Goal: Task Accomplishment & Management: Manage account settings

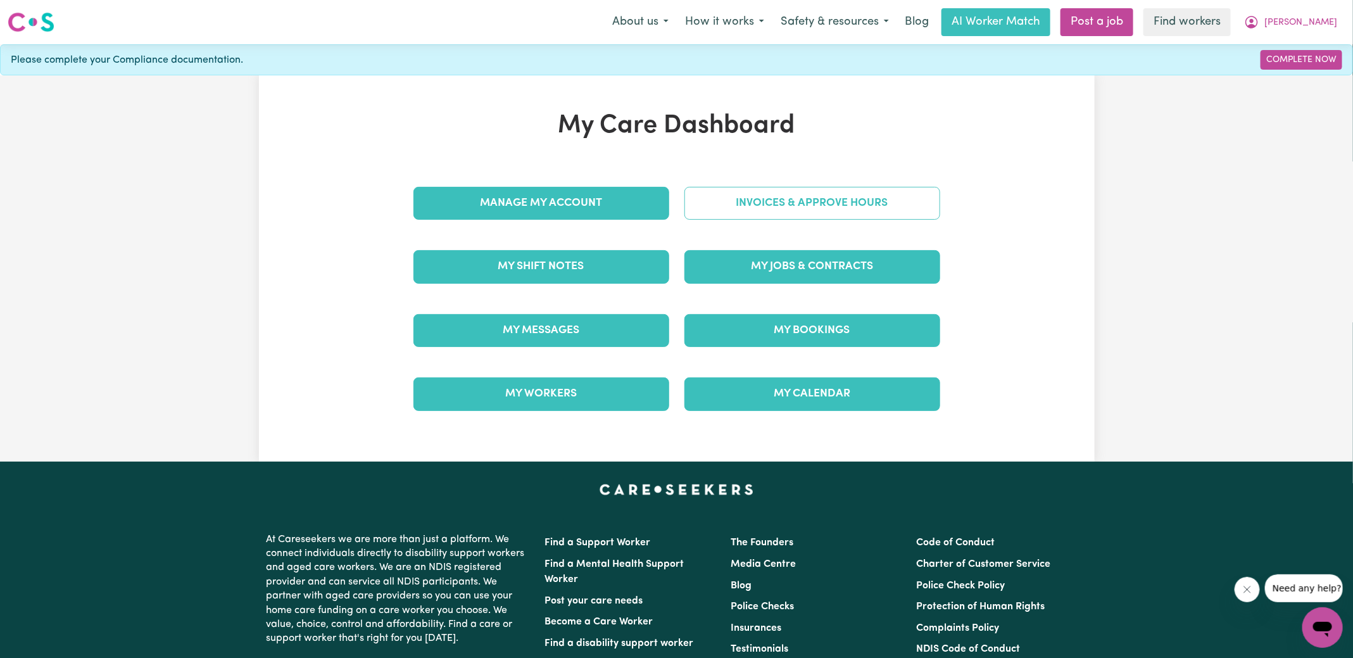
click at [780, 215] on link "Invoices & Approve Hours" at bounding box center [812, 203] width 256 height 33
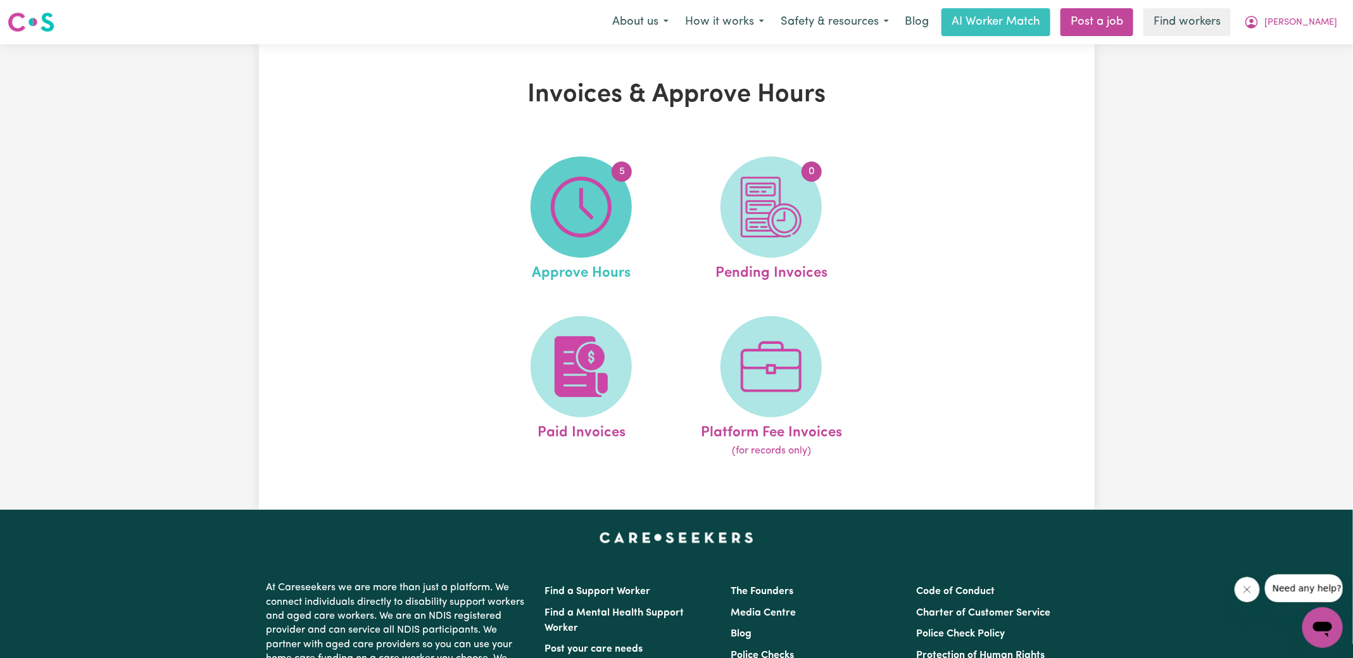
click at [589, 233] on img at bounding box center [581, 207] width 61 height 61
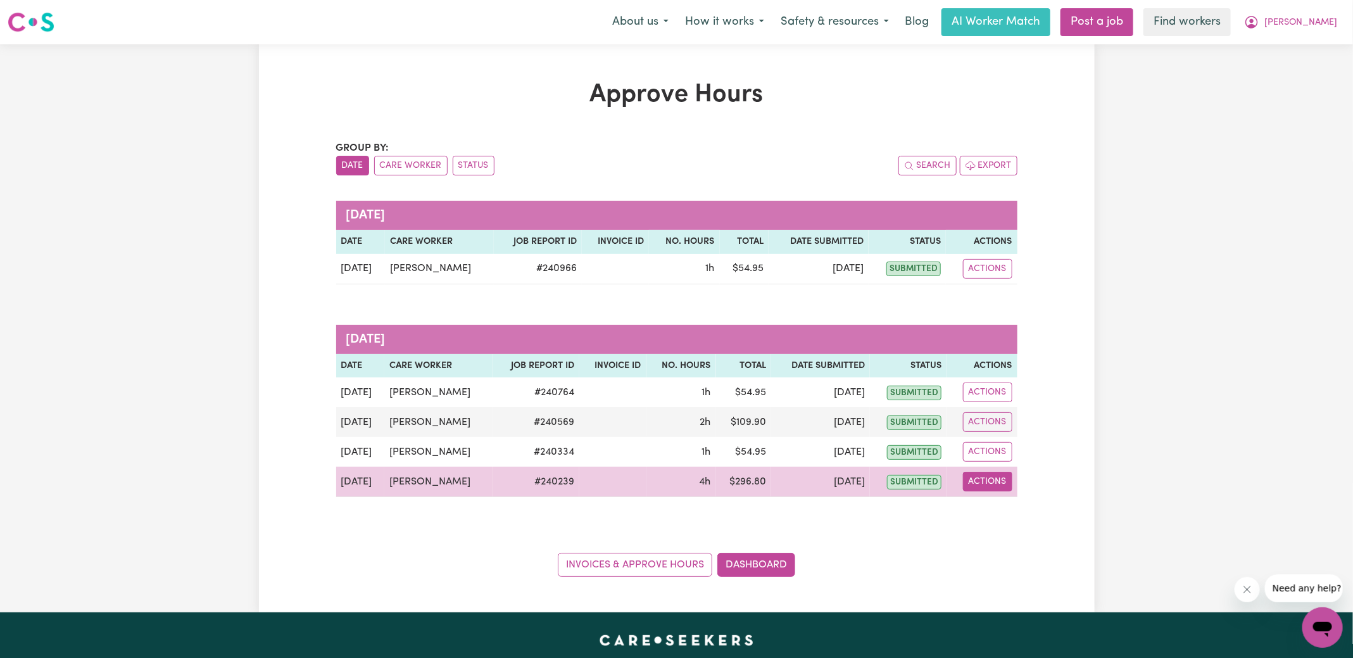
click at [980, 480] on button "Actions" at bounding box center [987, 482] width 49 height 20
click at [1013, 510] on link "View Job Report" at bounding box center [1018, 509] width 108 height 25
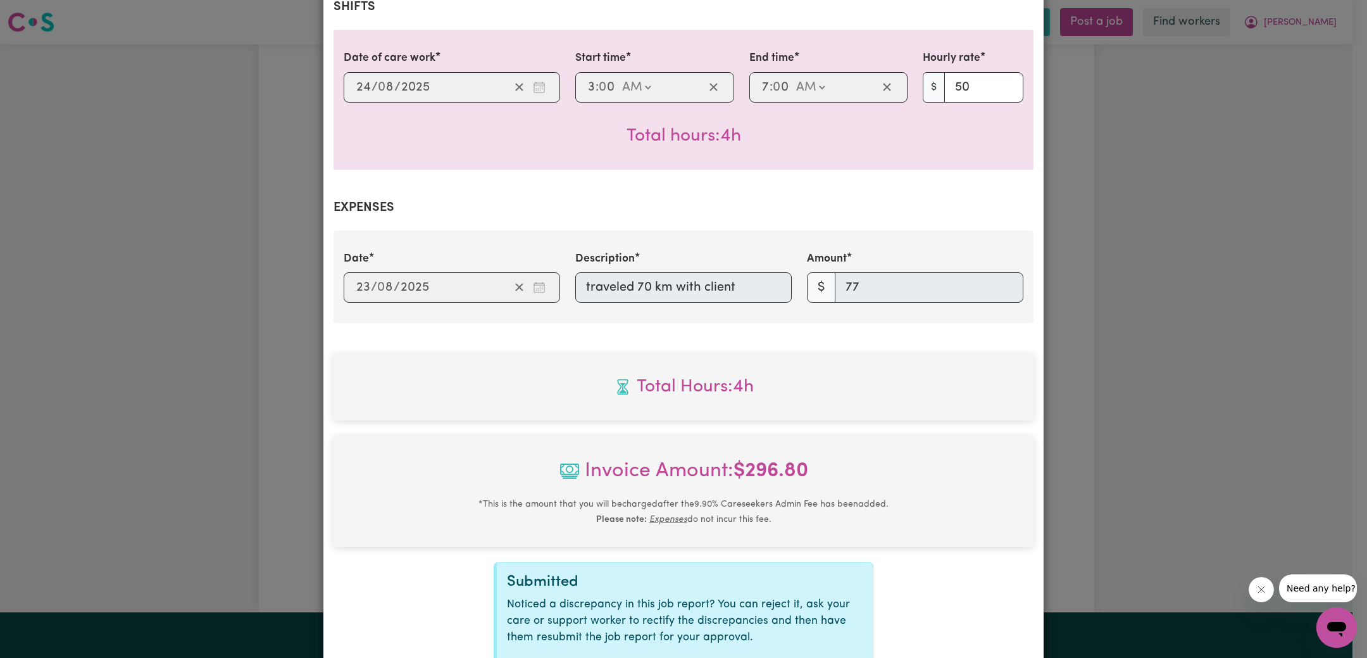
scroll to position [410, 0]
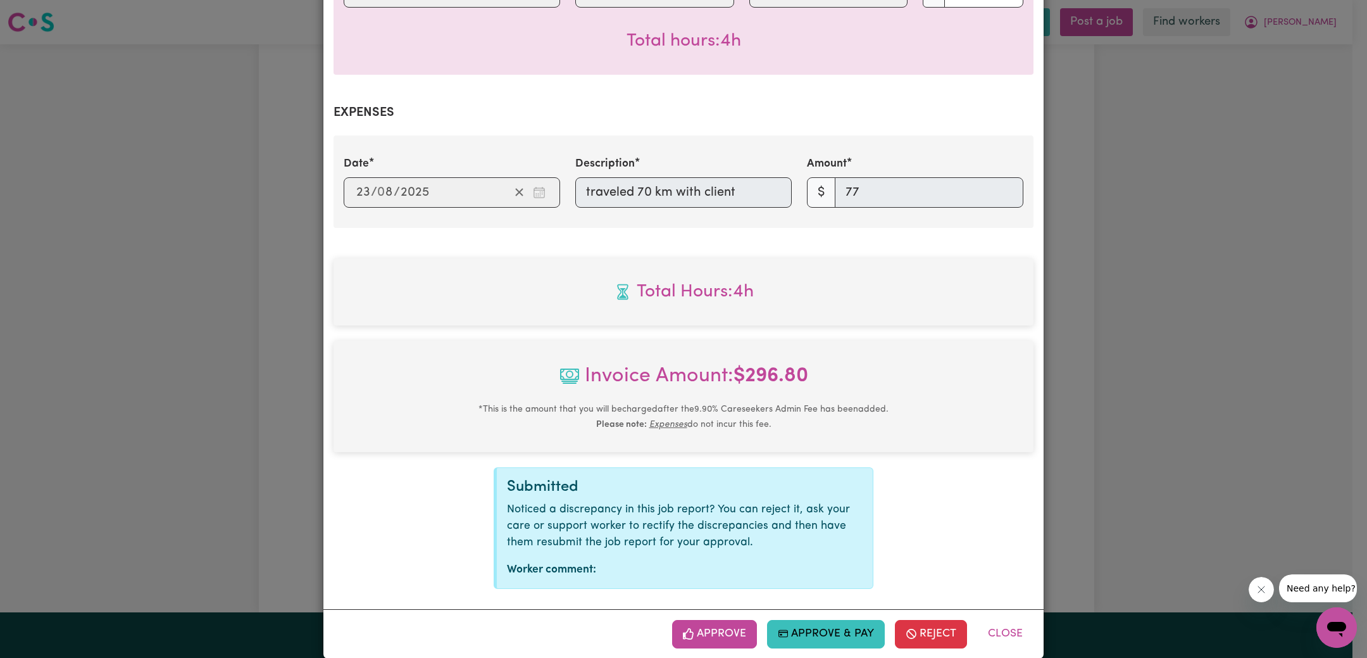
click at [703, 609] on div "Approve Approve & Pay Reject Close" at bounding box center [683, 633] width 720 height 49
drag, startPoint x: 722, startPoint y: 611, endPoint x: 808, endPoint y: 539, distance: 112.3
click at [722, 620] on button "Approve" at bounding box center [714, 634] width 85 height 28
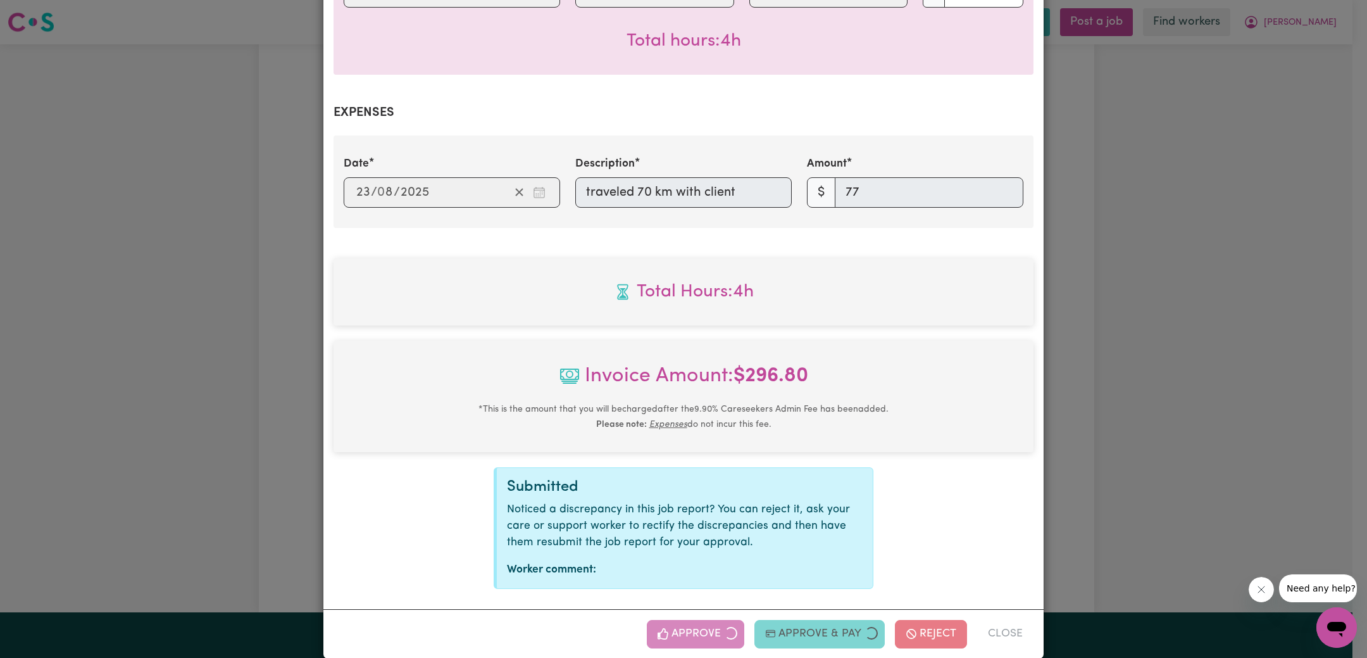
click at [1142, 427] on div "Job Report # 240239 - [PERSON_NAME] Summary Job report # 240239 Client name: [P…" at bounding box center [683, 329] width 1367 height 658
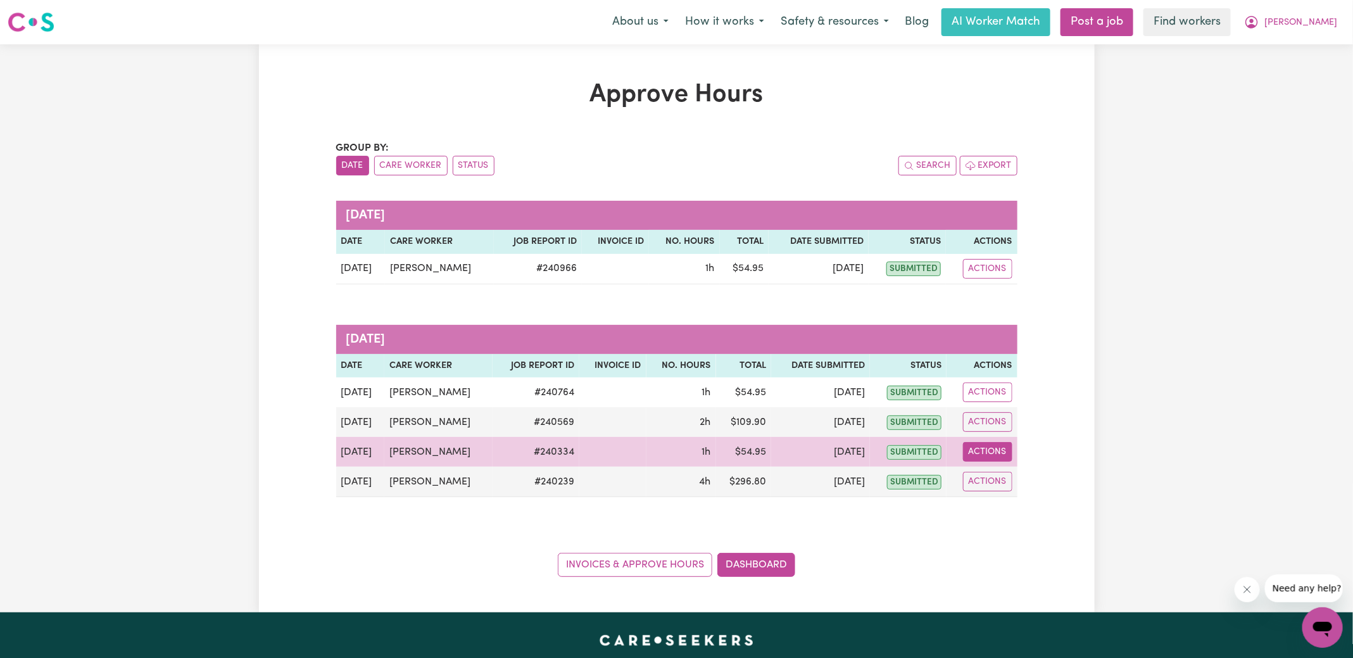
click at [978, 451] on button "Actions" at bounding box center [987, 452] width 49 height 20
click at [1044, 480] on link "View Job Report" at bounding box center [1018, 480] width 108 height 25
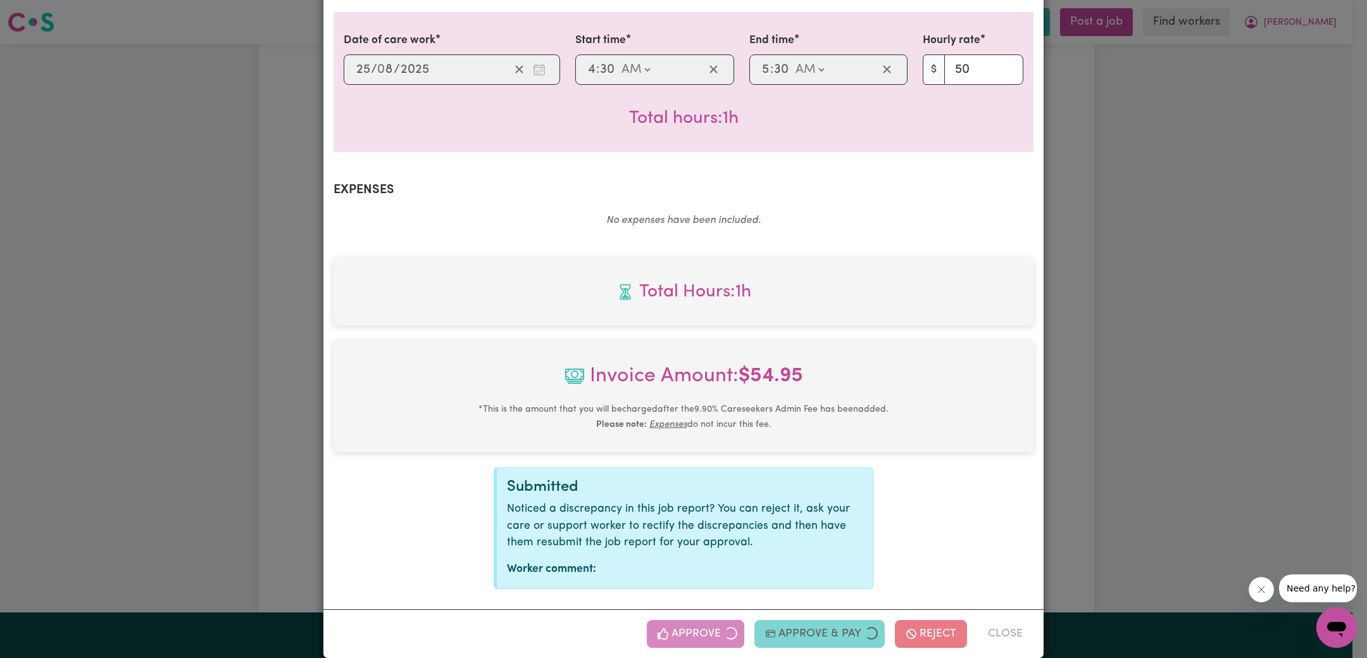
type input "[DATE]"
type input "24"
type input "03:00"
type input "3"
type input "0"
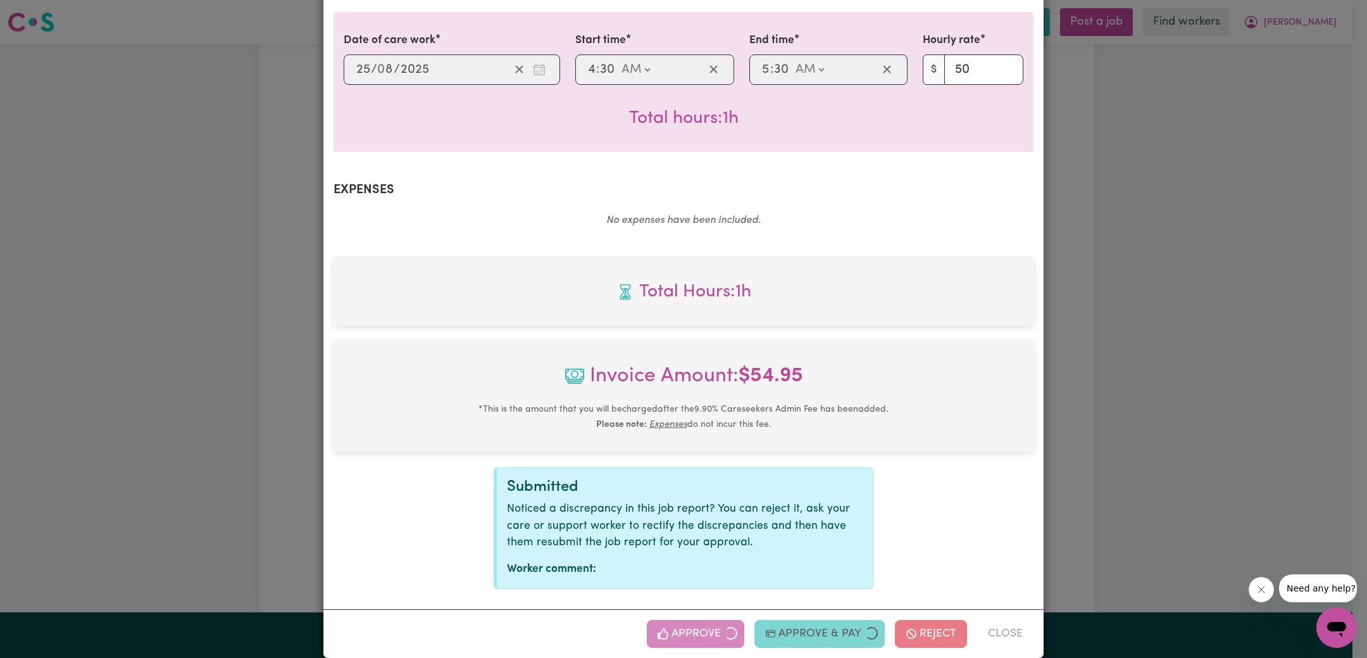
type input "07:00"
type input "7"
type input "0"
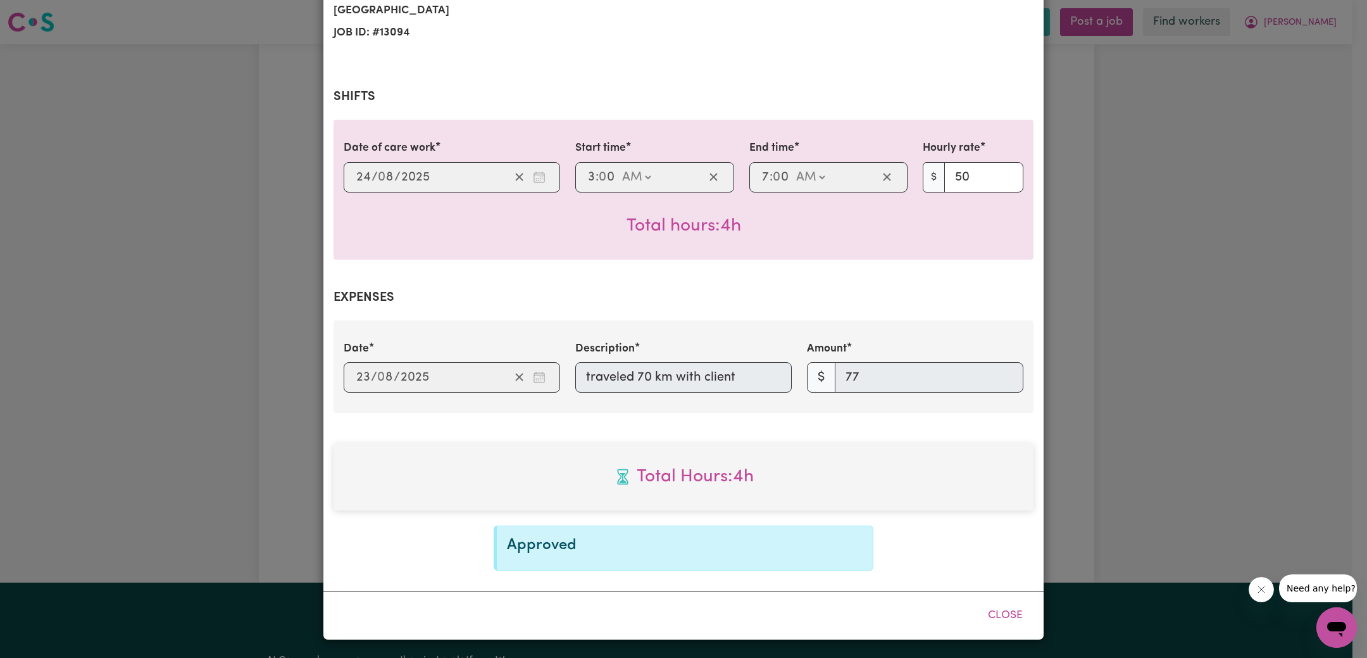
scroll to position [207, 0]
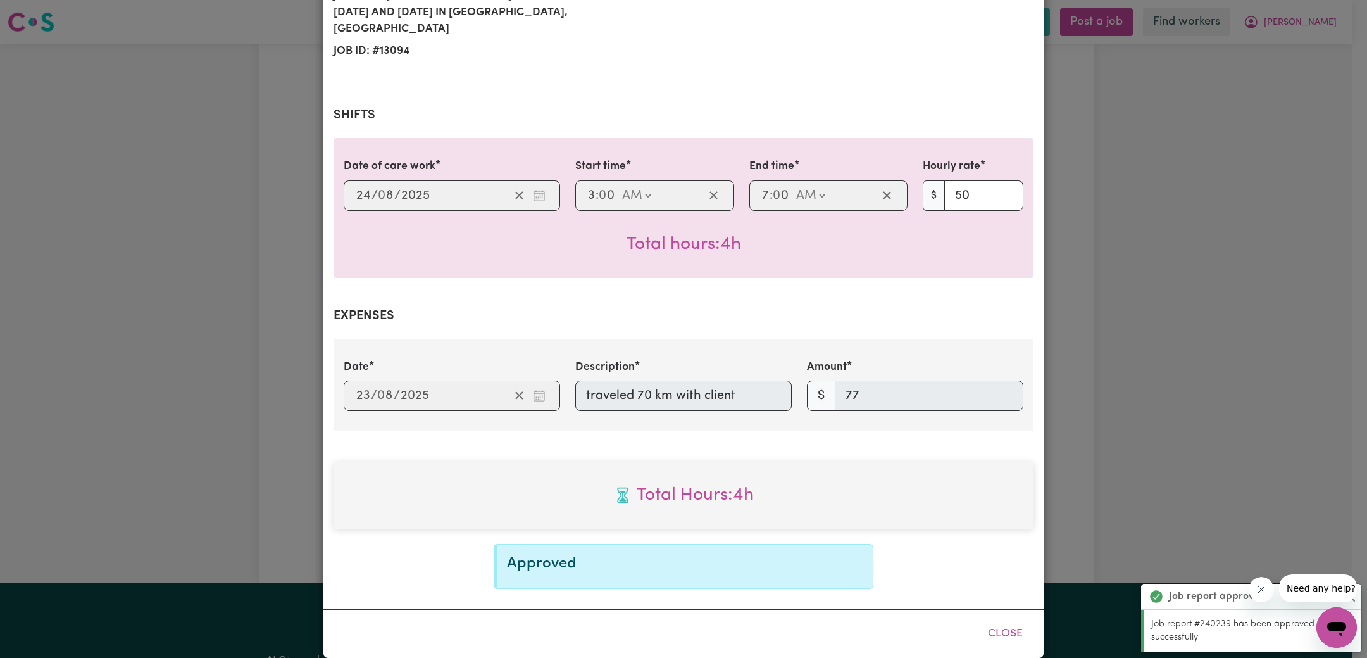
click at [1179, 420] on div "Job Report # 240239 - [PERSON_NAME] Summary Job report # 240239 Client name: [P…" at bounding box center [683, 329] width 1367 height 658
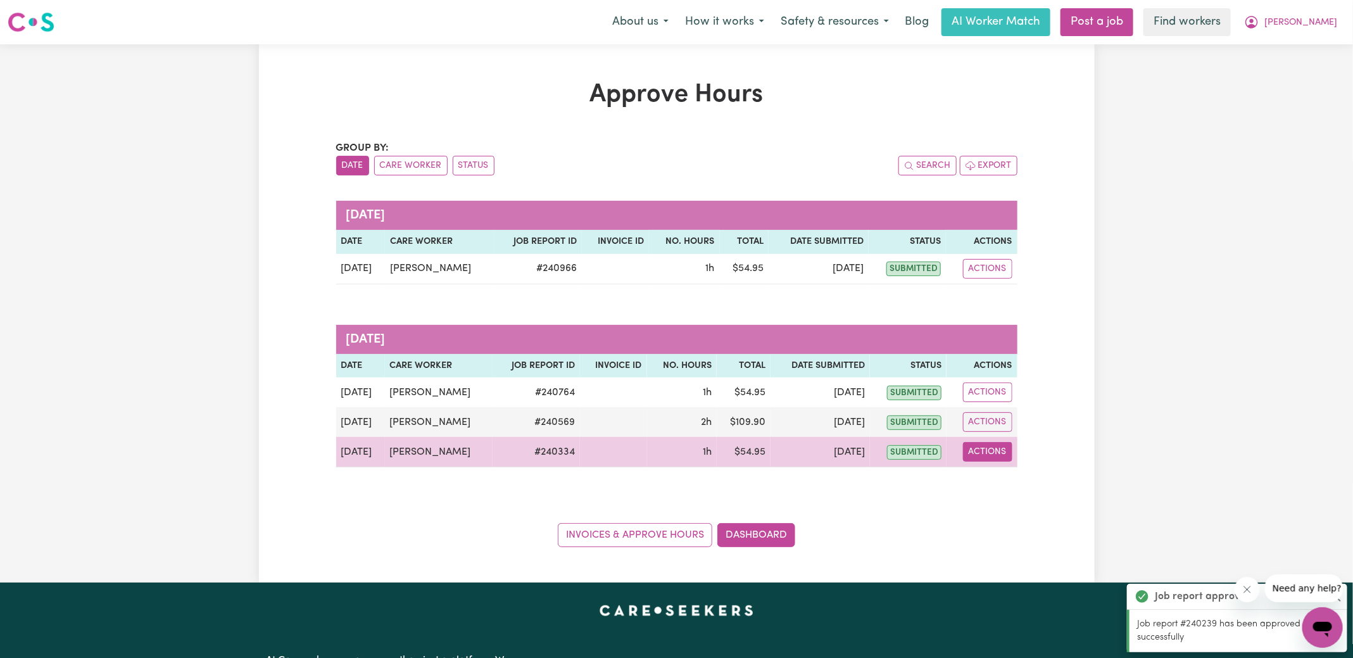
click at [979, 445] on button "Actions" at bounding box center [987, 452] width 49 height 20
click at [1014, 483] on link "View Job Report" at bounding box center [1018, 480] width 108 height 25
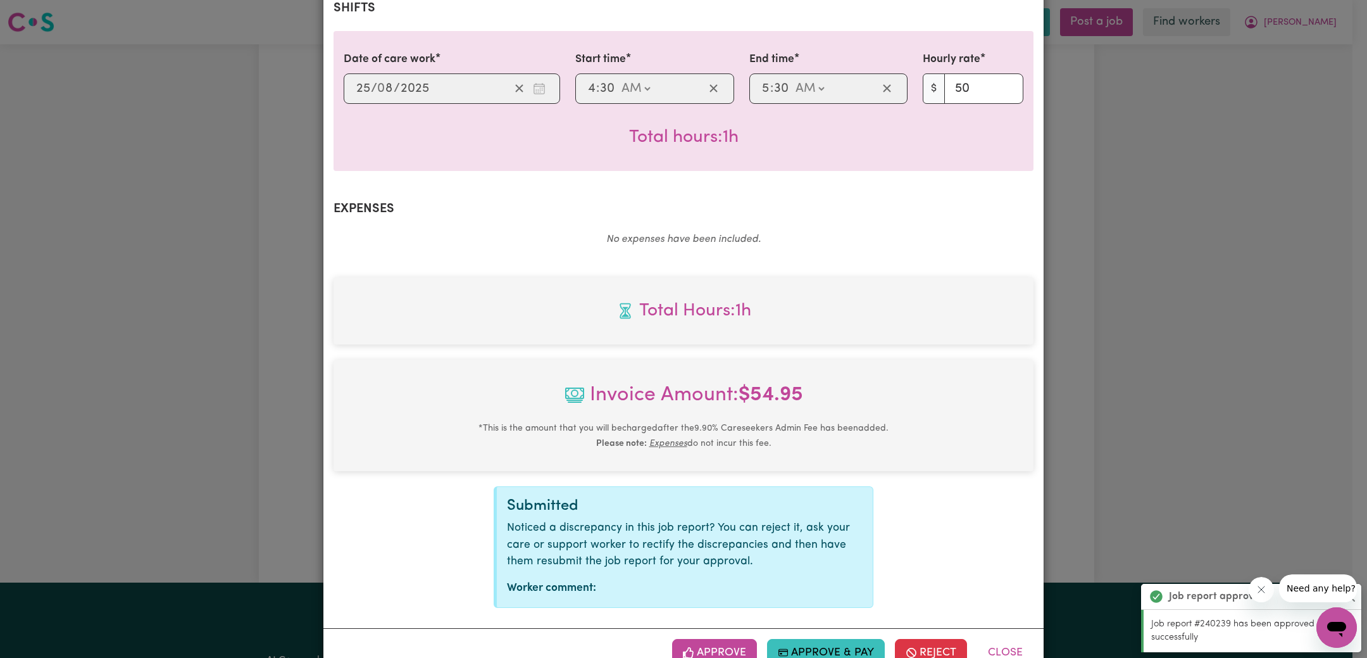
scroll to position [333, 0]
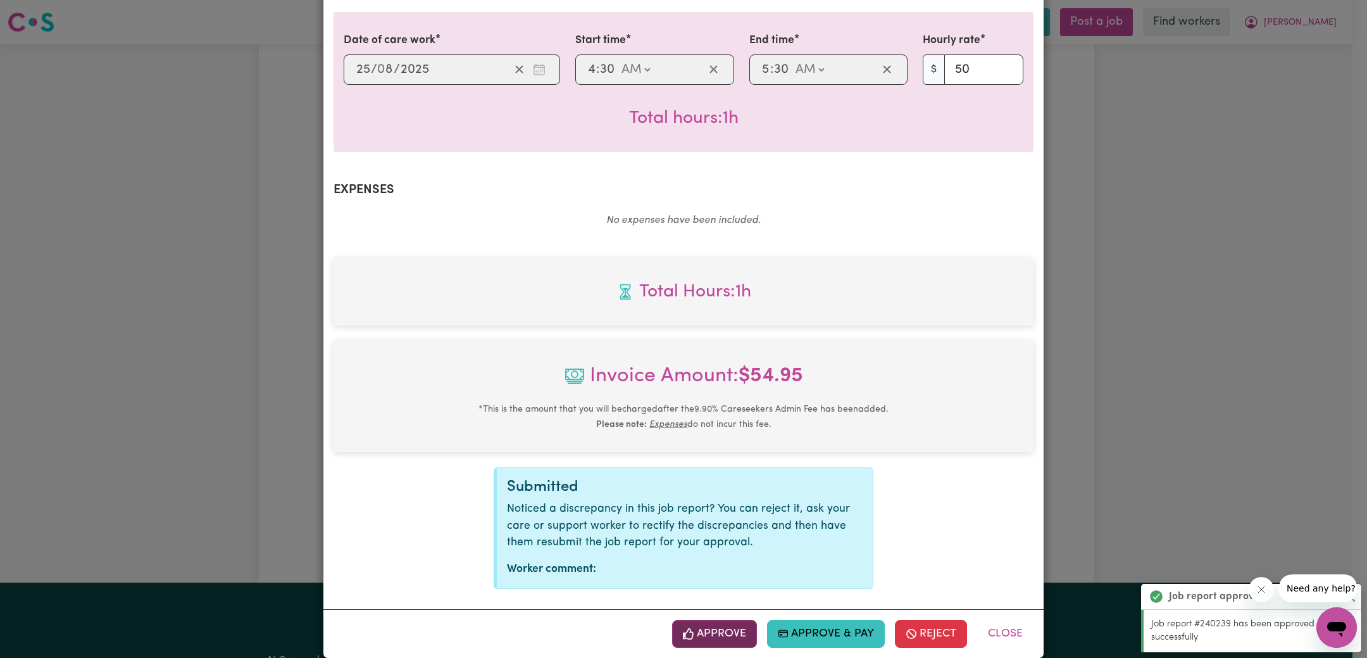
click at [725, 620] on button "Approve" at bounding box center [714, 634] width 85 height 28
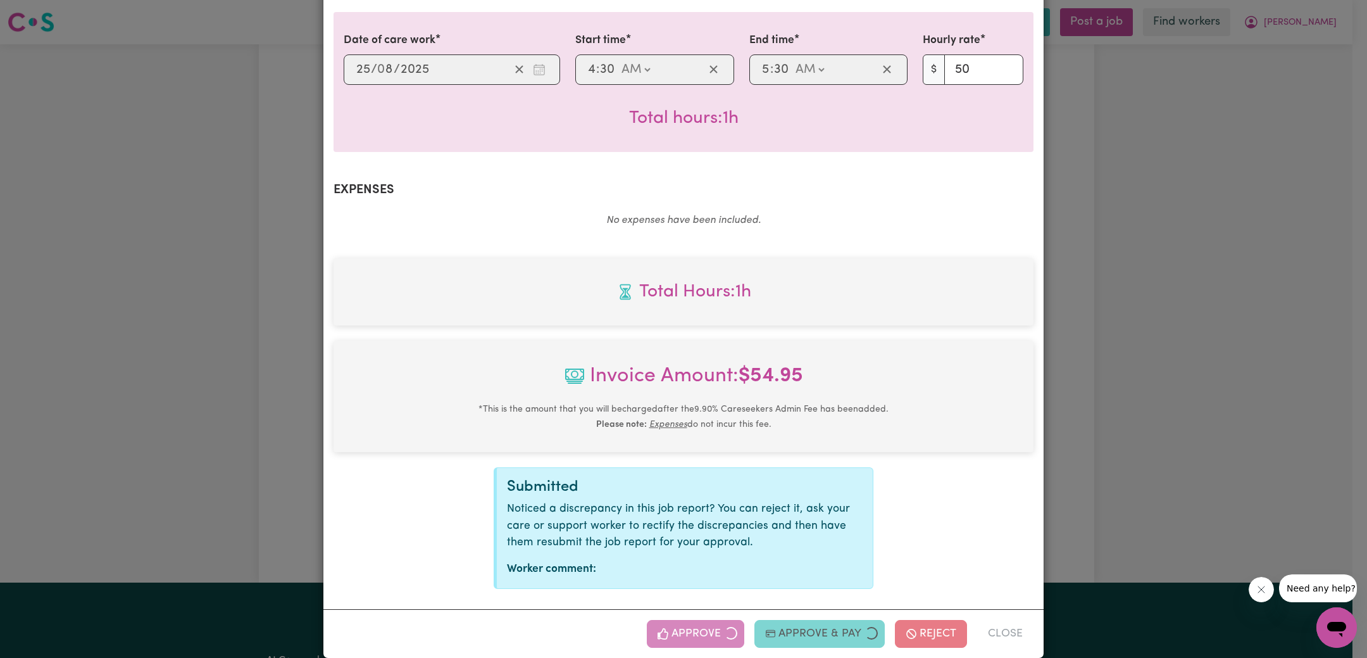
click at [1177, 347] on div "Job Report # 240334 - [PERSON_NAME] Summary Job report # 240334 Client name: [P…" at bounding box center [683, 329] width 1367 height 658
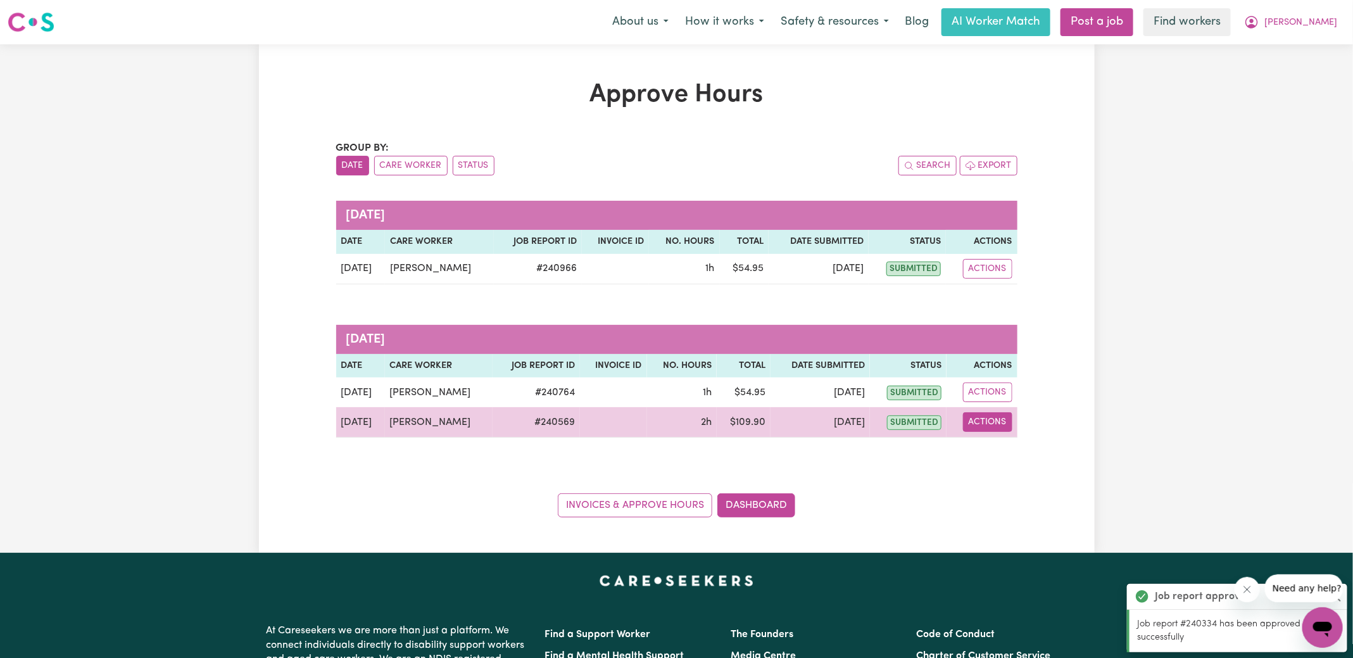
click at [983, 420] on button "Actions" at bounding box center [987, 422] width 49 height 20
click at [1017, 454] on link "View Job Report" at bounding box center [1018, 450] width 108 height 25
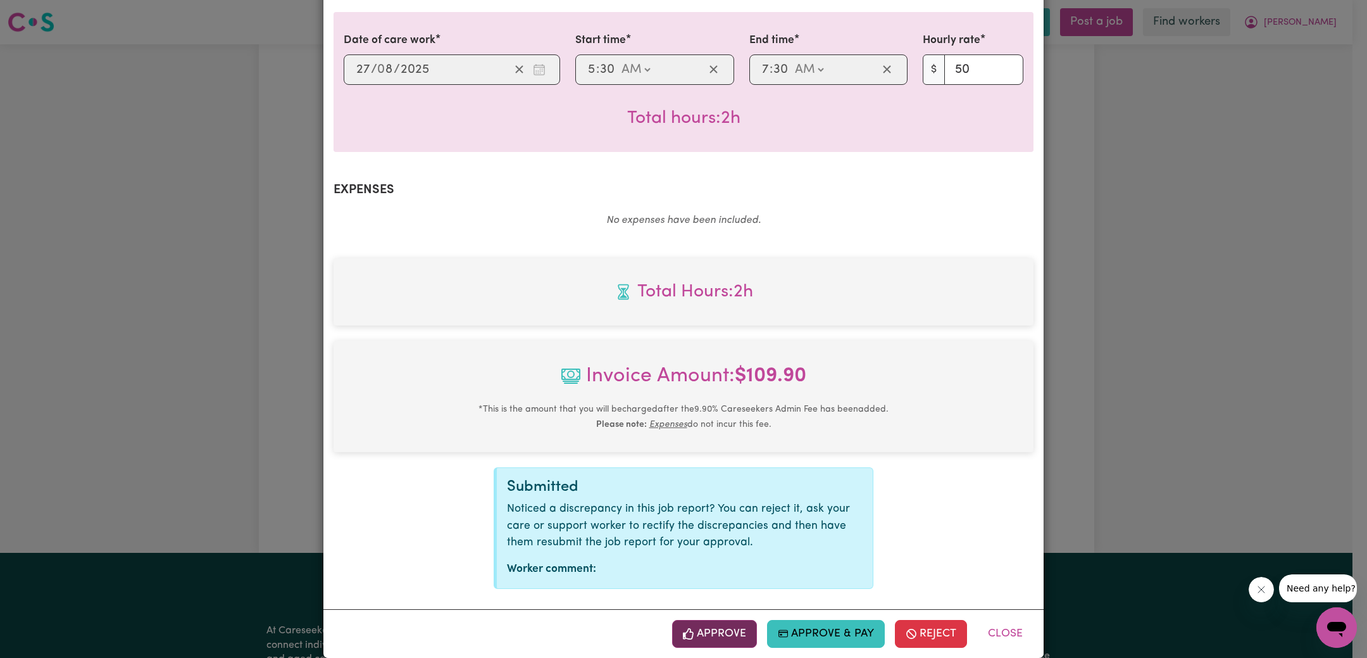
click at [734, 620] on button "Approve" at bounding box center [714, 634] width 85 height 28
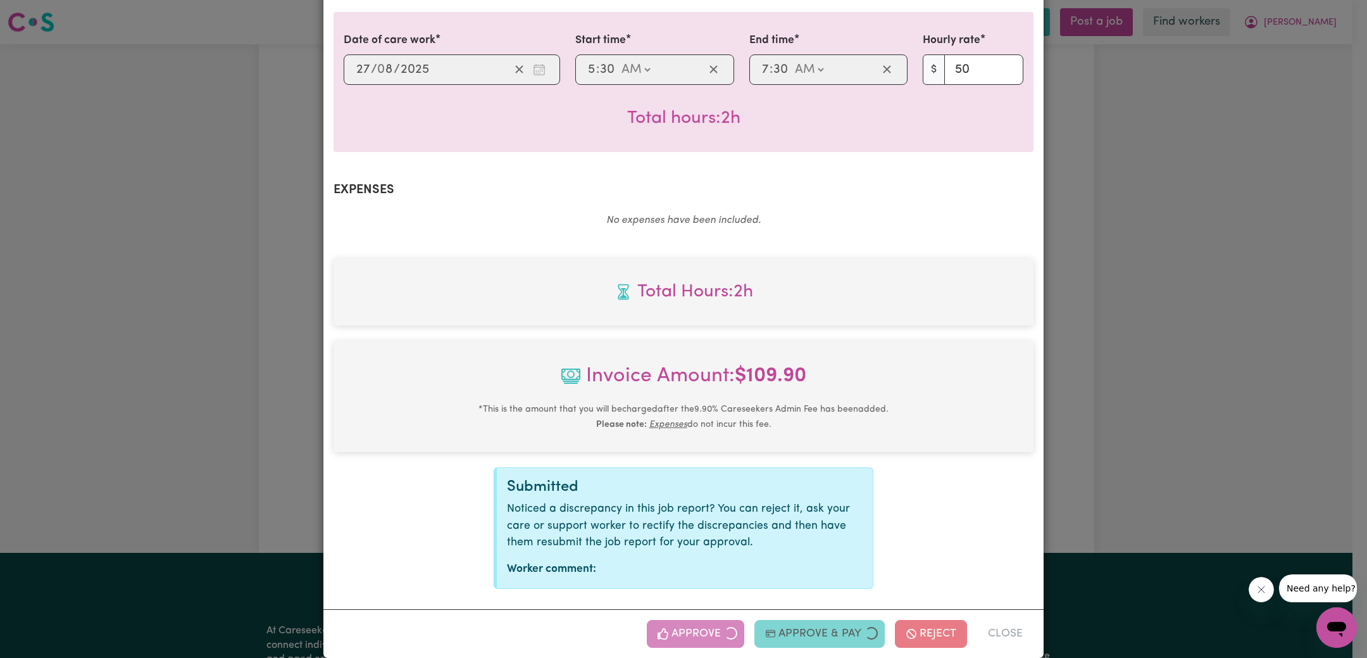
scroll to position [129, 0]
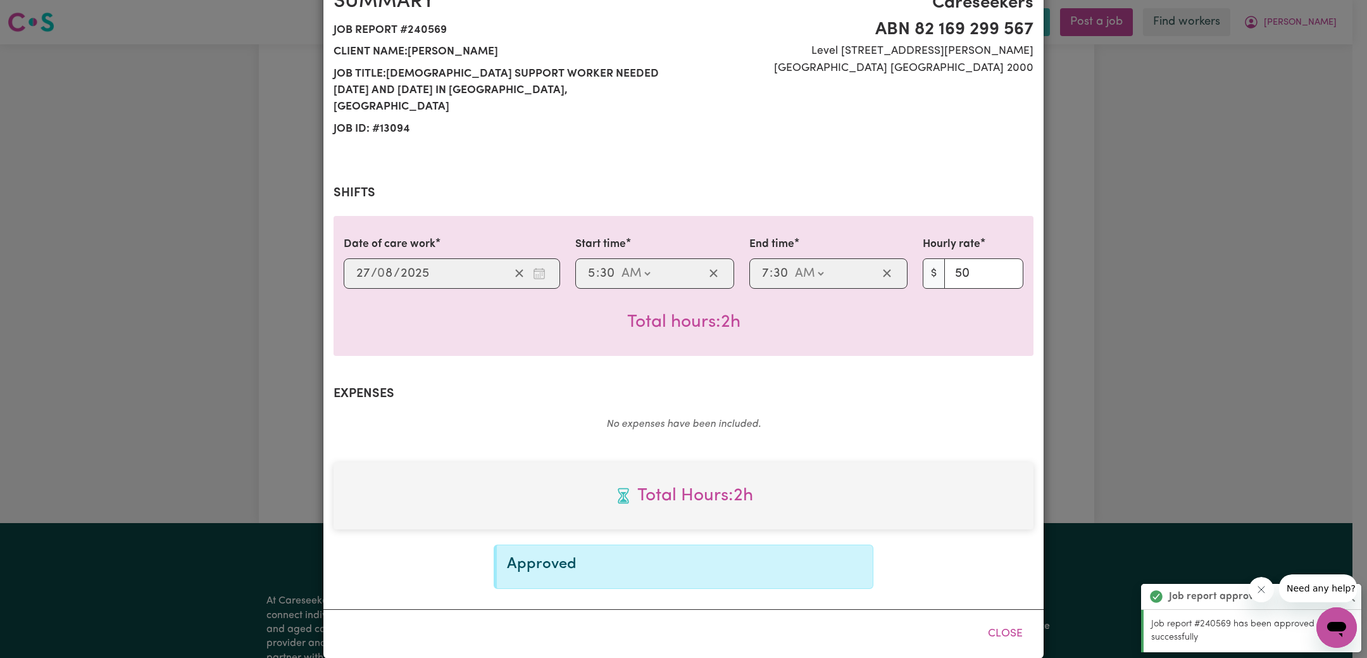
click at [1178, 284] on div "Job Report # 240569 - [PERSON_NAME] Summary Job report # 240569 Client name: [P…" at bounding box center [683, 329] width 1367 height 658
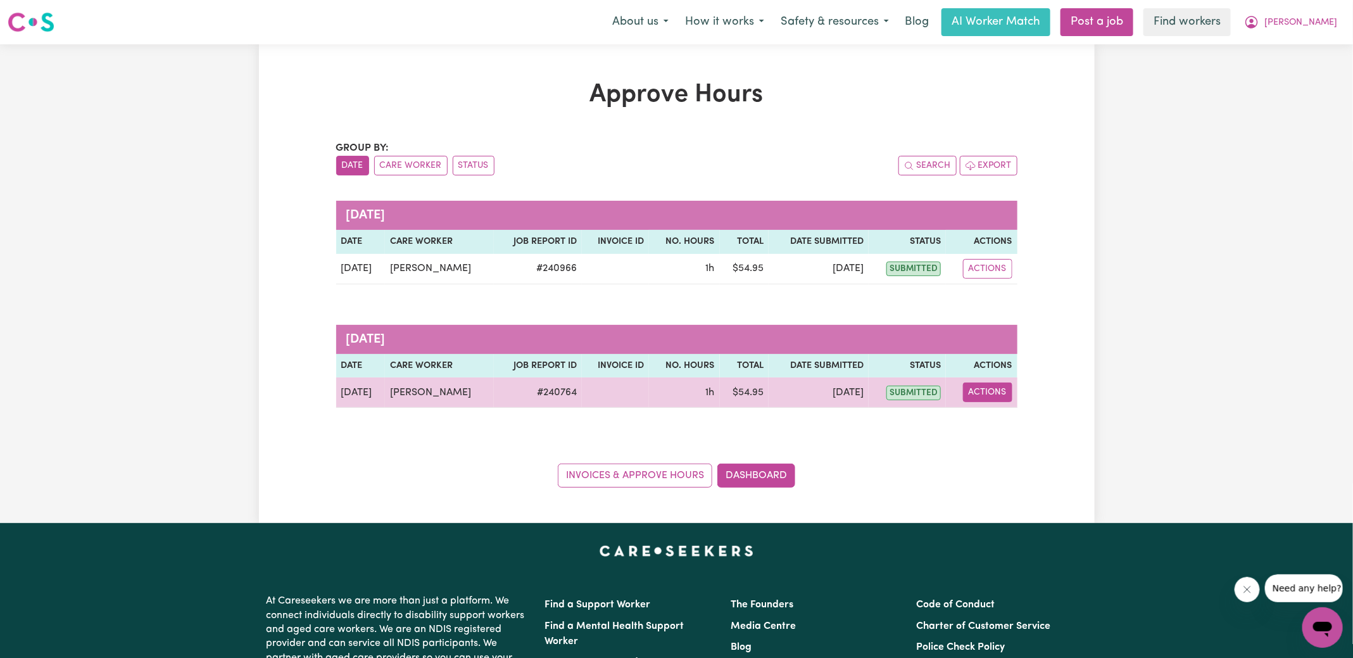
click at [973, 387] on button "Actions" at bounding box center [987, 392] width 49 height 20
click at [1019, 427] on link "View Job Report" at bounding box center [1018, 420] width 108 height 25
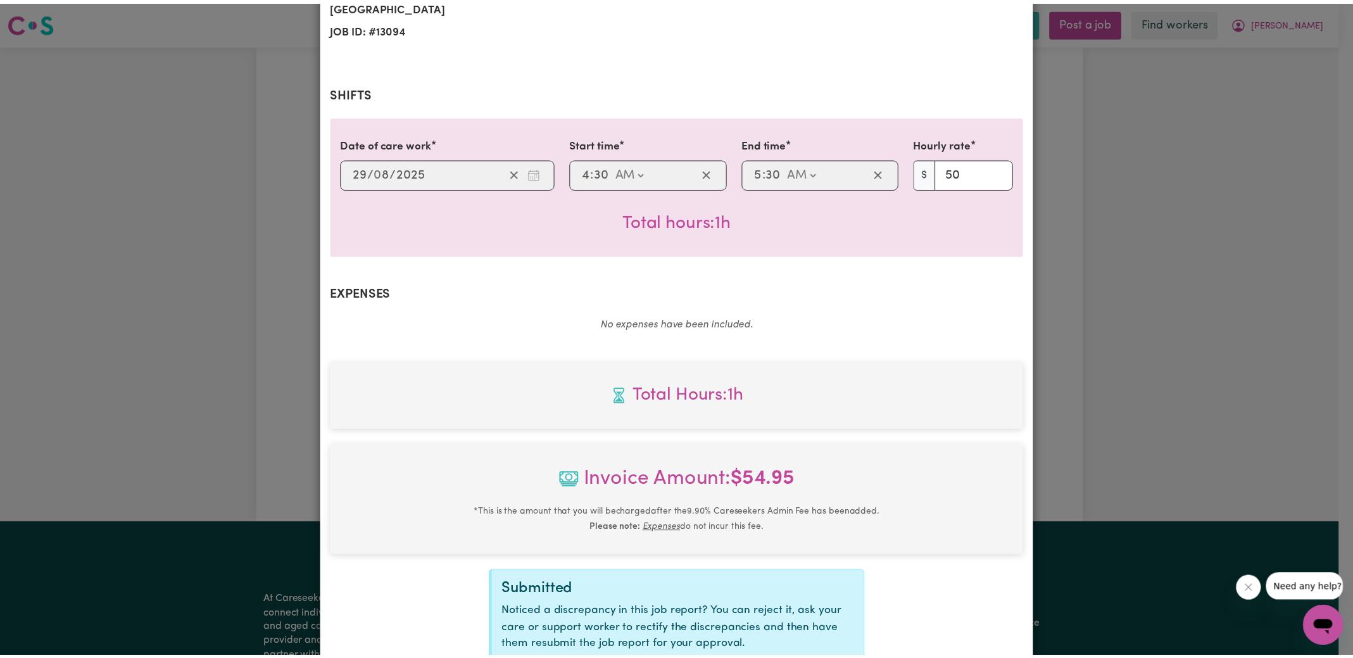
scroll to position [333, 0]
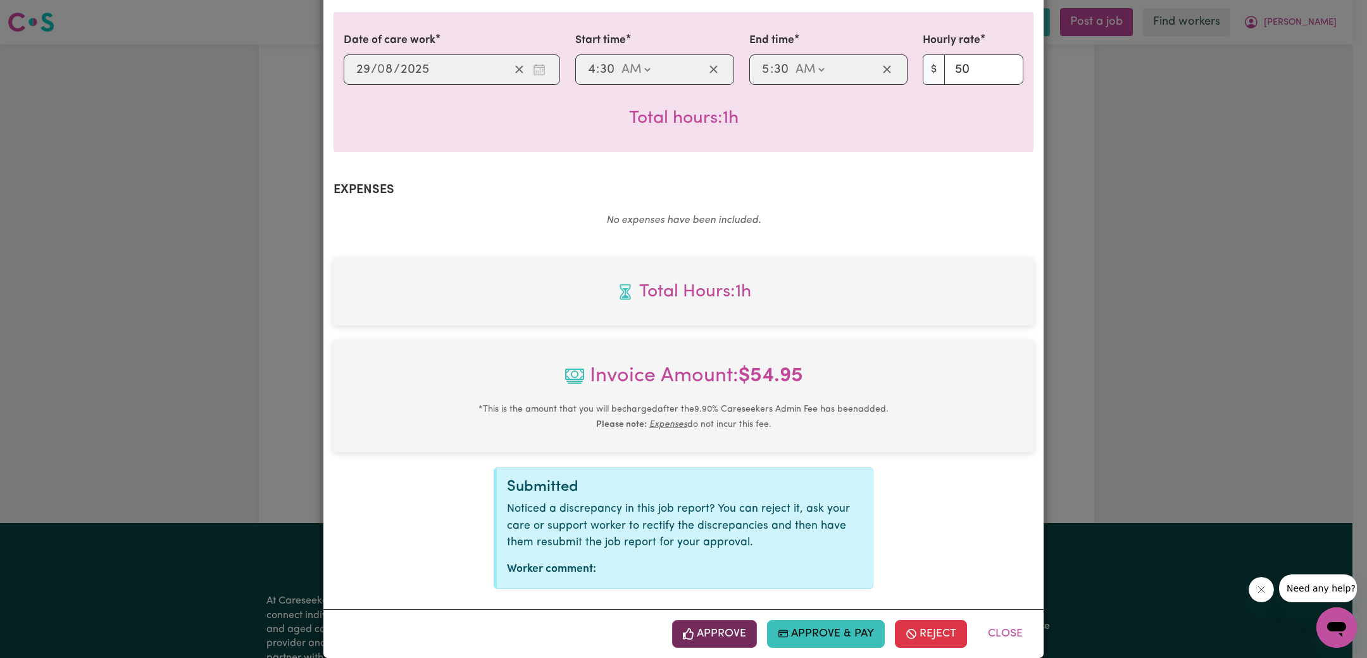
click at [722, 620] on button "Approve" at bounding box center [714, 634] width 85 height 28
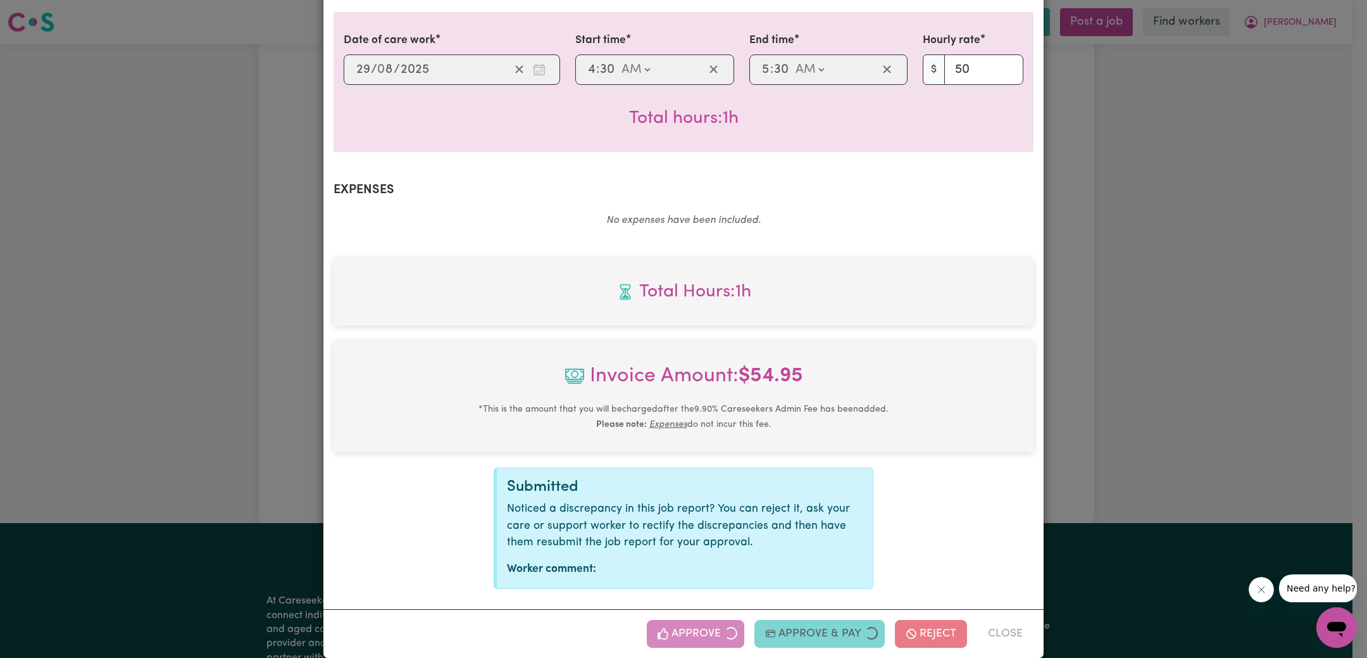
click at [1163, 370] on div "Job Report # 240764 - [PERSON_NAME] Summary Job report # 240764 Client name: [P…" at bounding box center [683, 329] width 1367 height 658
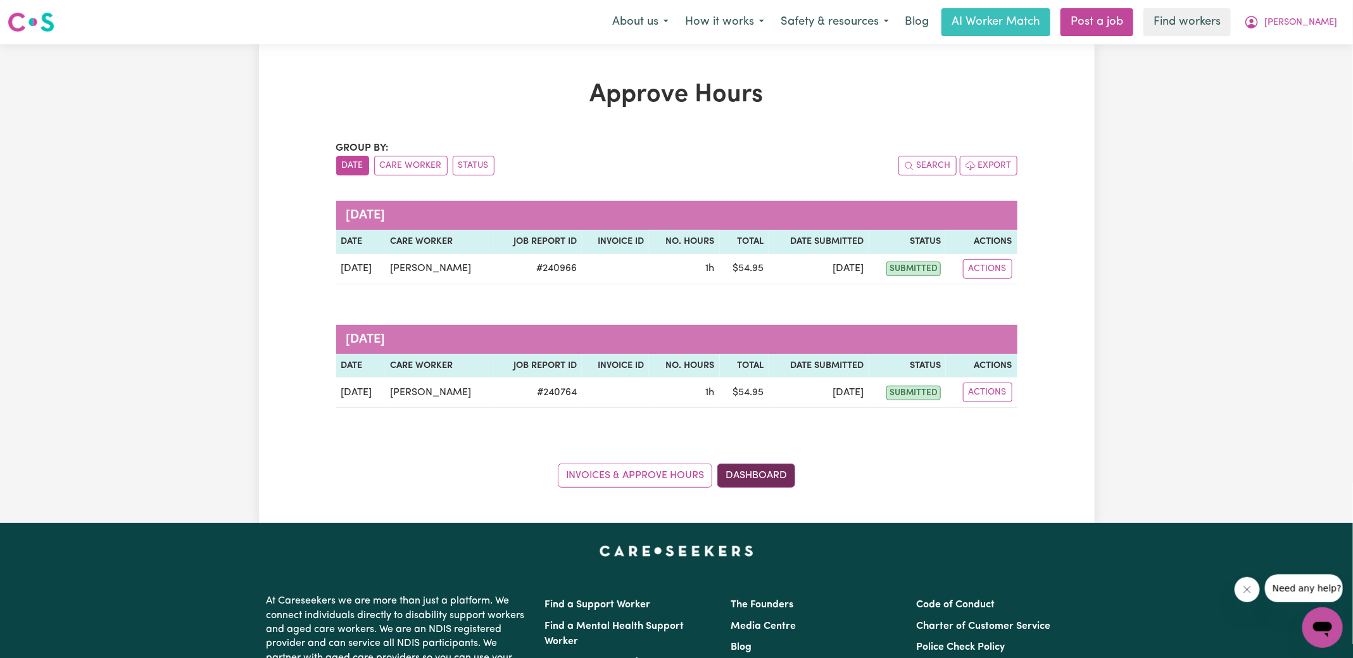
click at [771, 472] on link "Dashboard" at bounding box center [756, 475] width 78 height 24
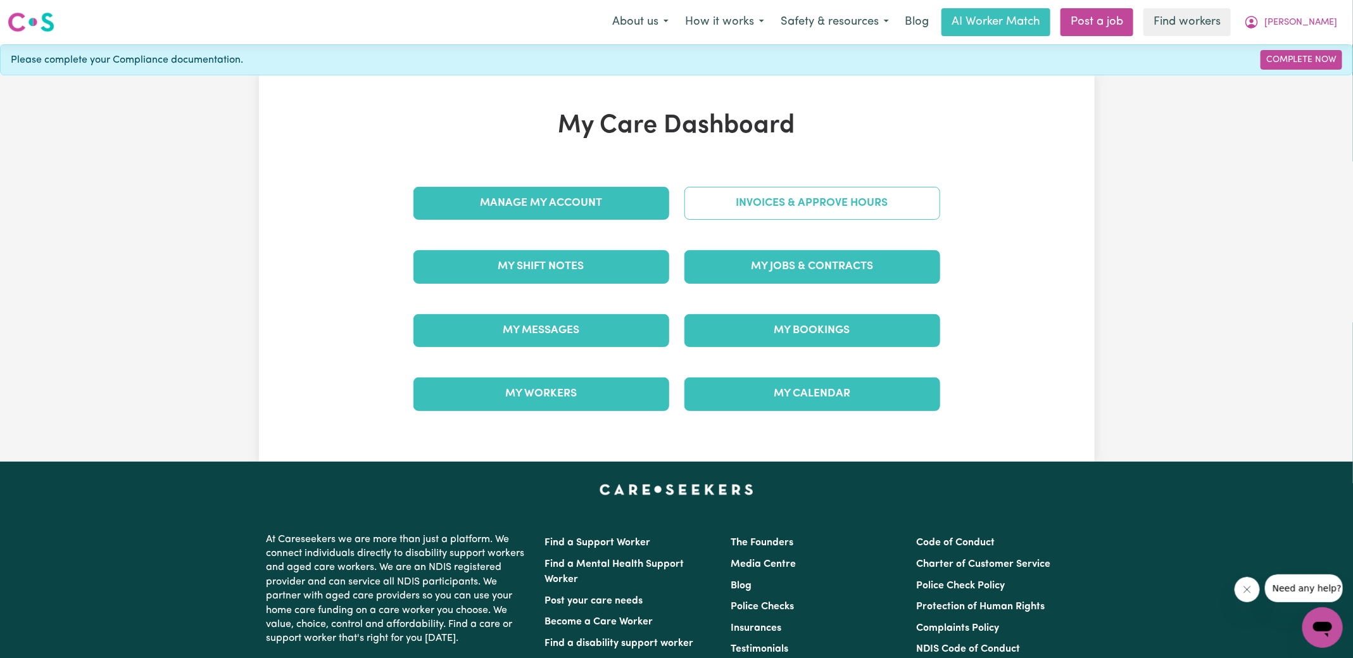
click at [807, 197] on link "Invoices & Approve Hours" at bounding box center [812, 203] width 256 height 33
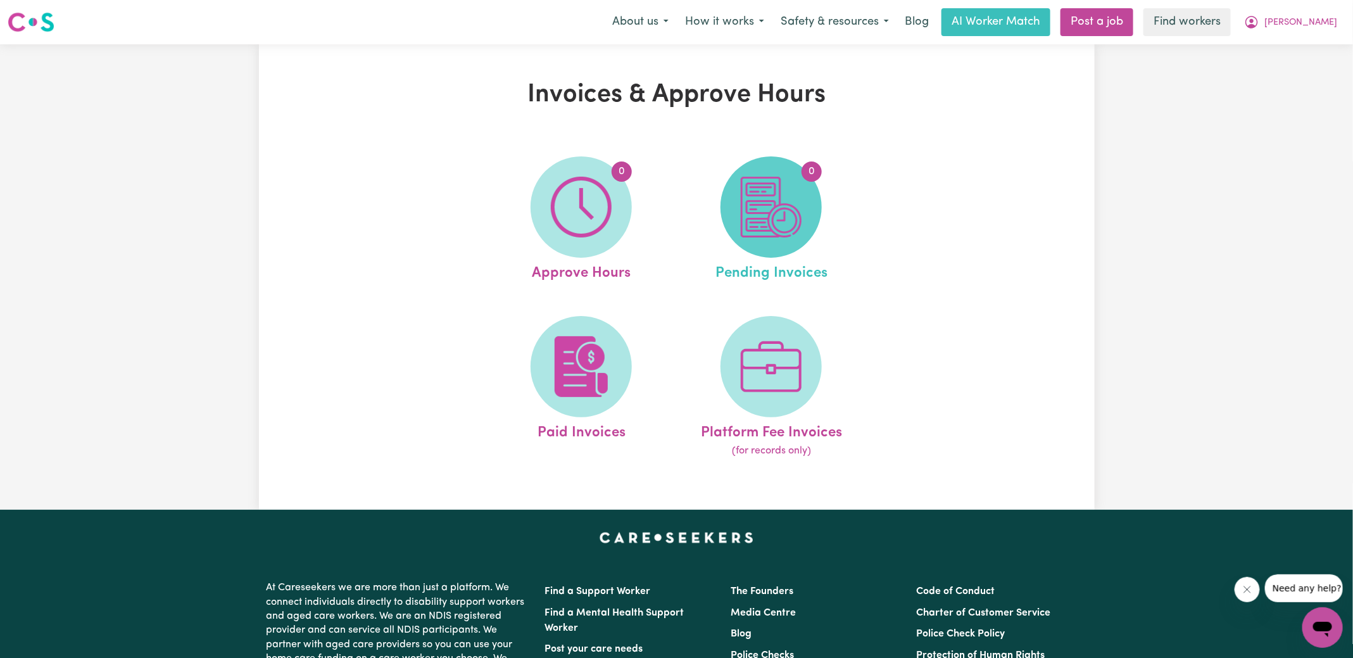
click at [816, 204] on span "0" at bounding box center [770, 206] width 101 height 101
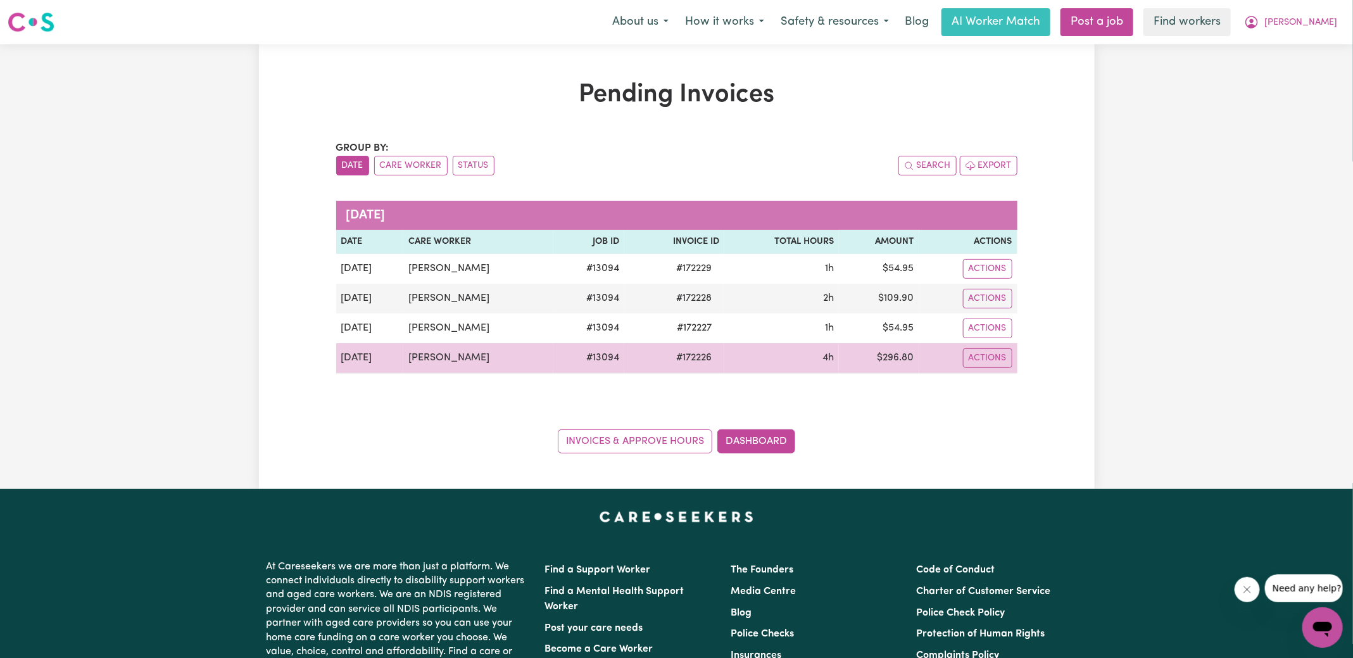
click at [692, 354] on span "# 172226" at bounding box center [693, 357] width 51 height 15
copy span "172226"
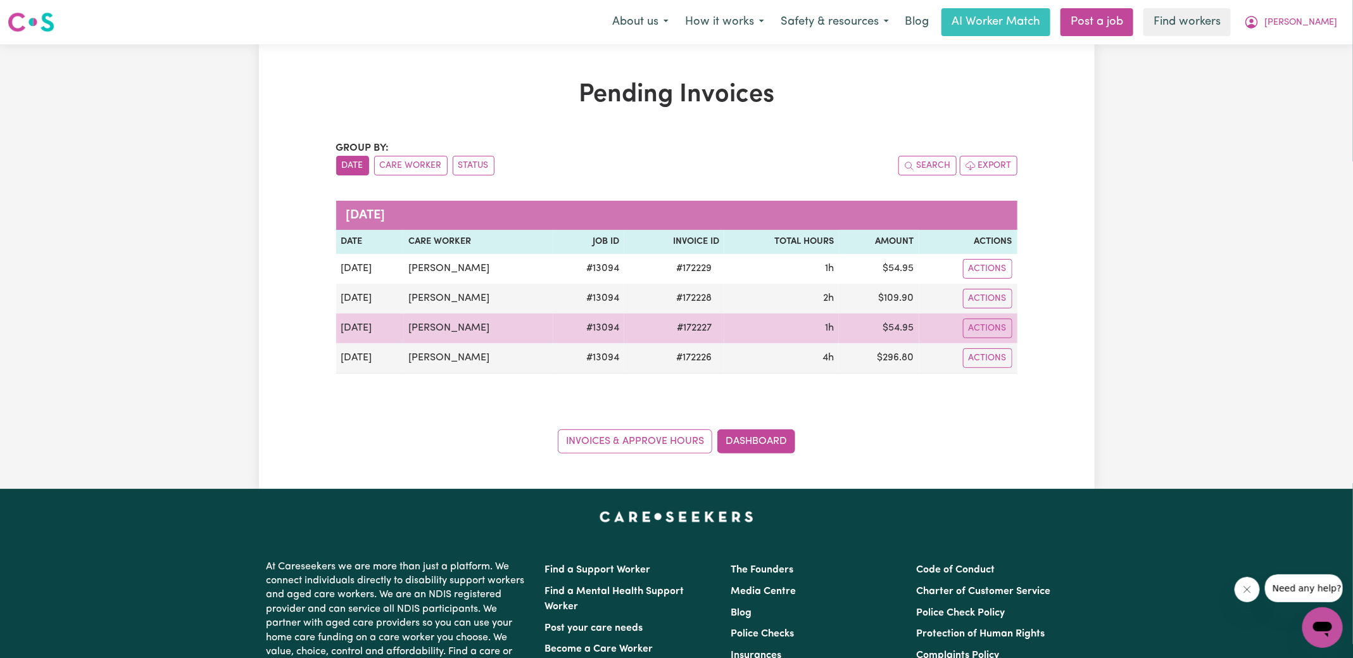
click at [696, 324] on span "# 172227" at bounding box center [694, 327] width 50 height 15
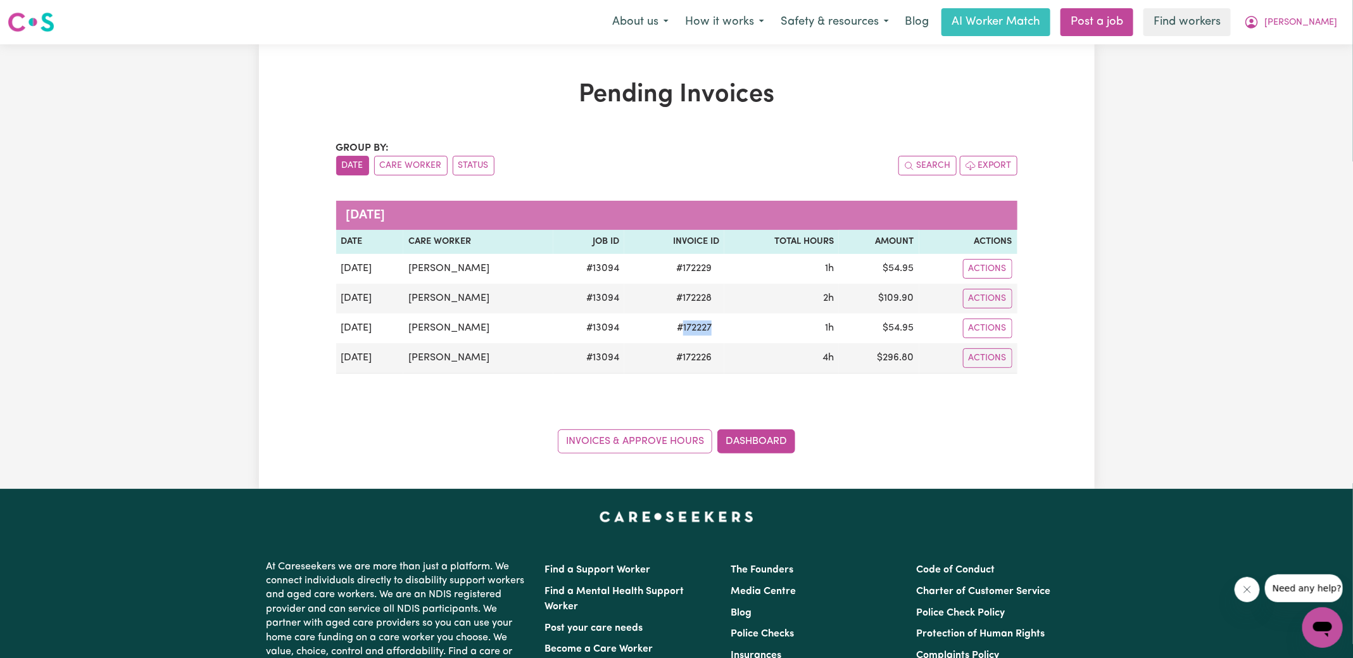
copy span "172227"
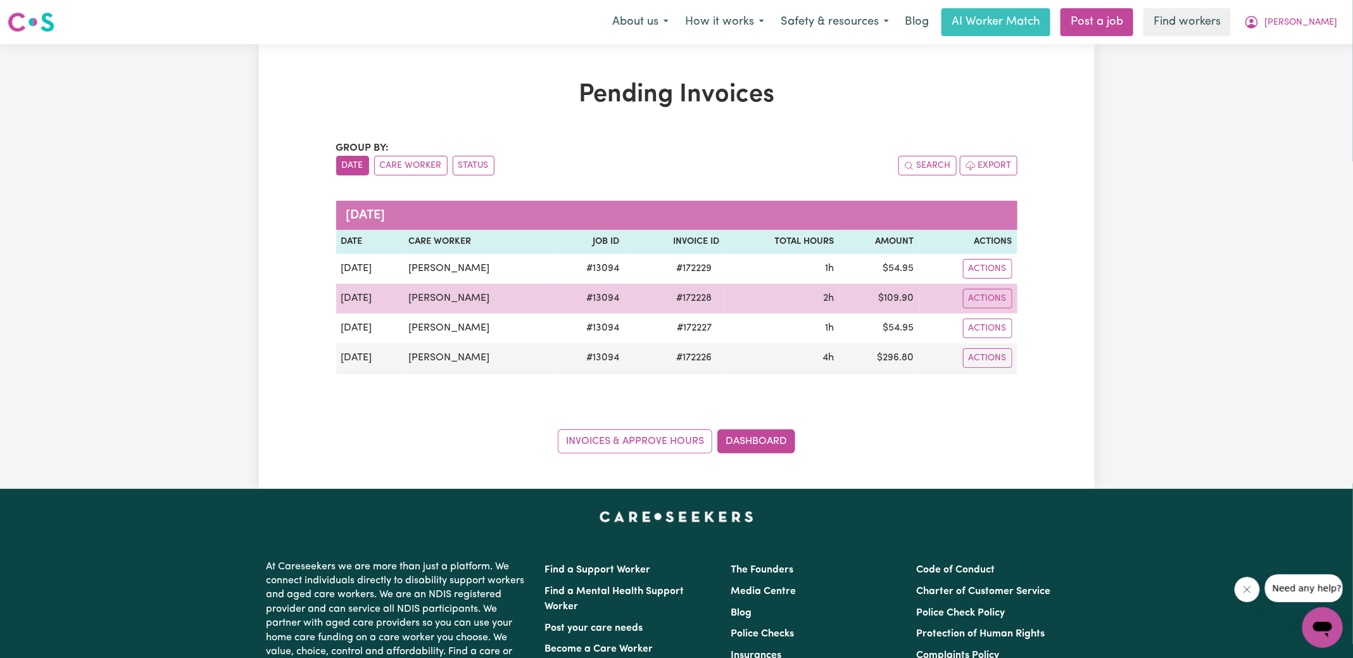
click at [701, 297] on span "# 172228" at bounding box center [693, 298] width 51 height 15
click at [701, 298] on span "# 172228" at bounding box center [693, 298] width 51 height 15
click at [693, 301] on span "# 172228" at bounding box center [693, 298] width 51 height 15
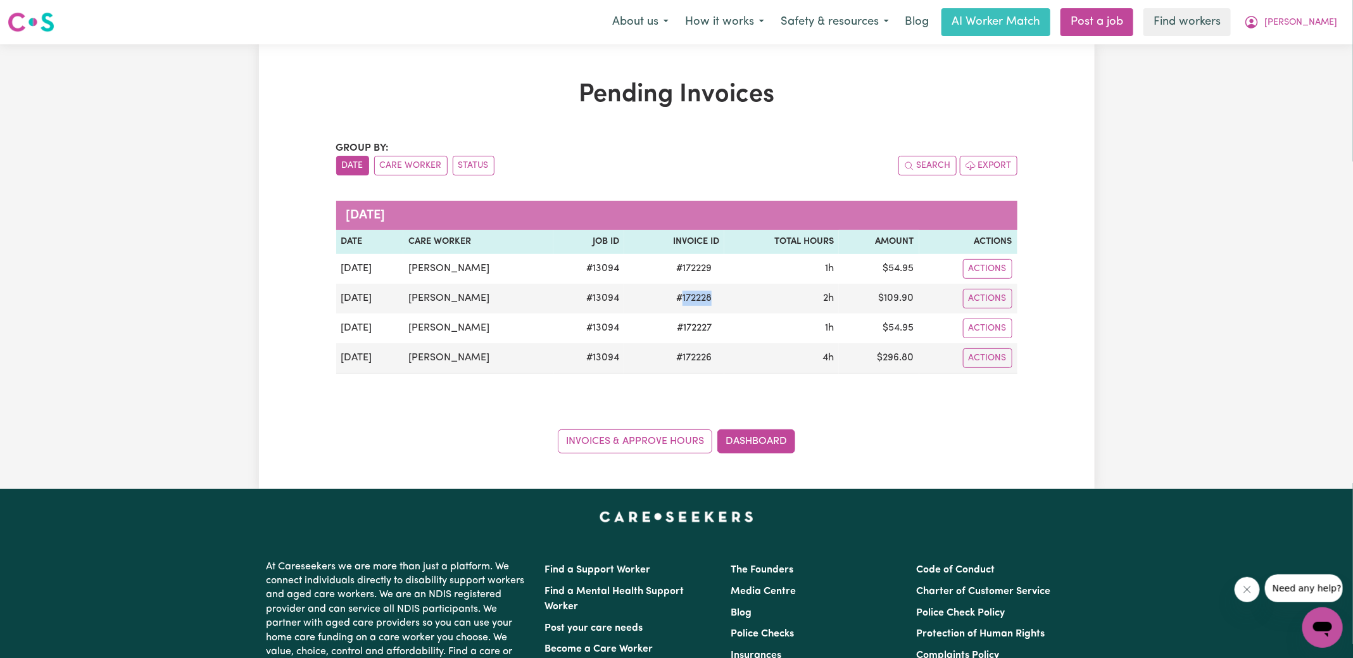
copy span "172228"
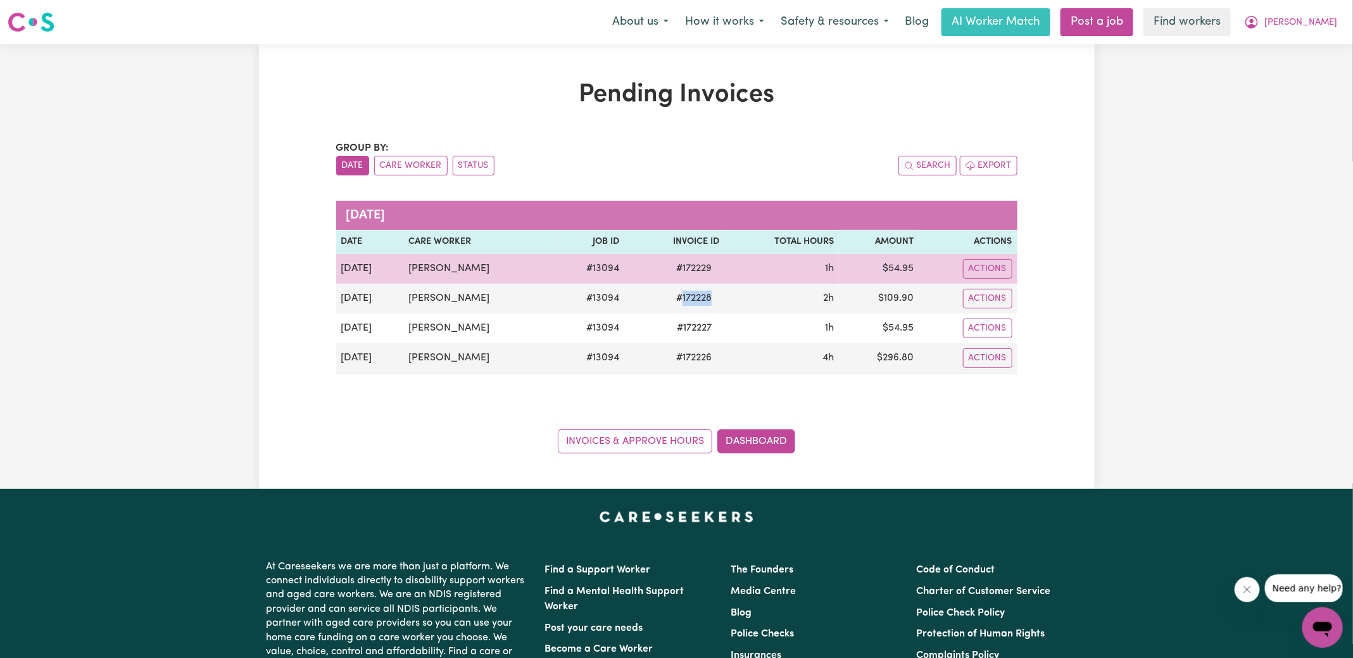
click at [685, 269] on span "# 172229" at bounding box center [693, 268] width 51 height 15
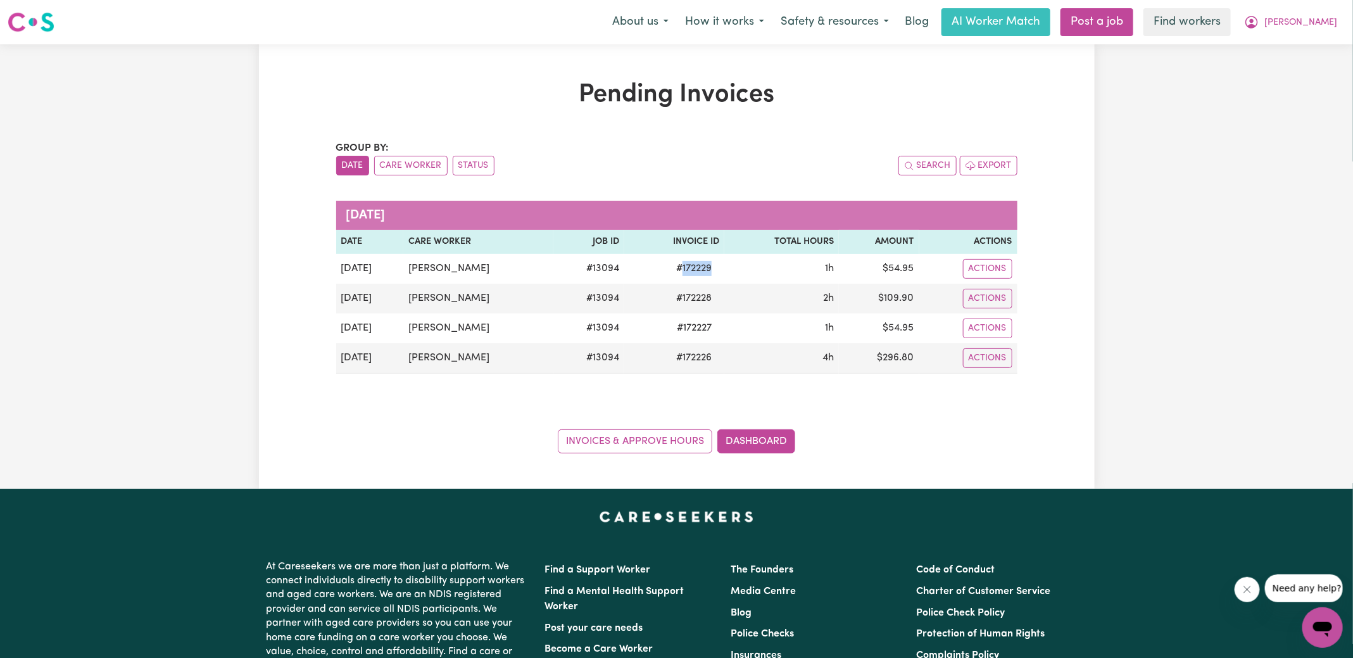
copy span "172229"
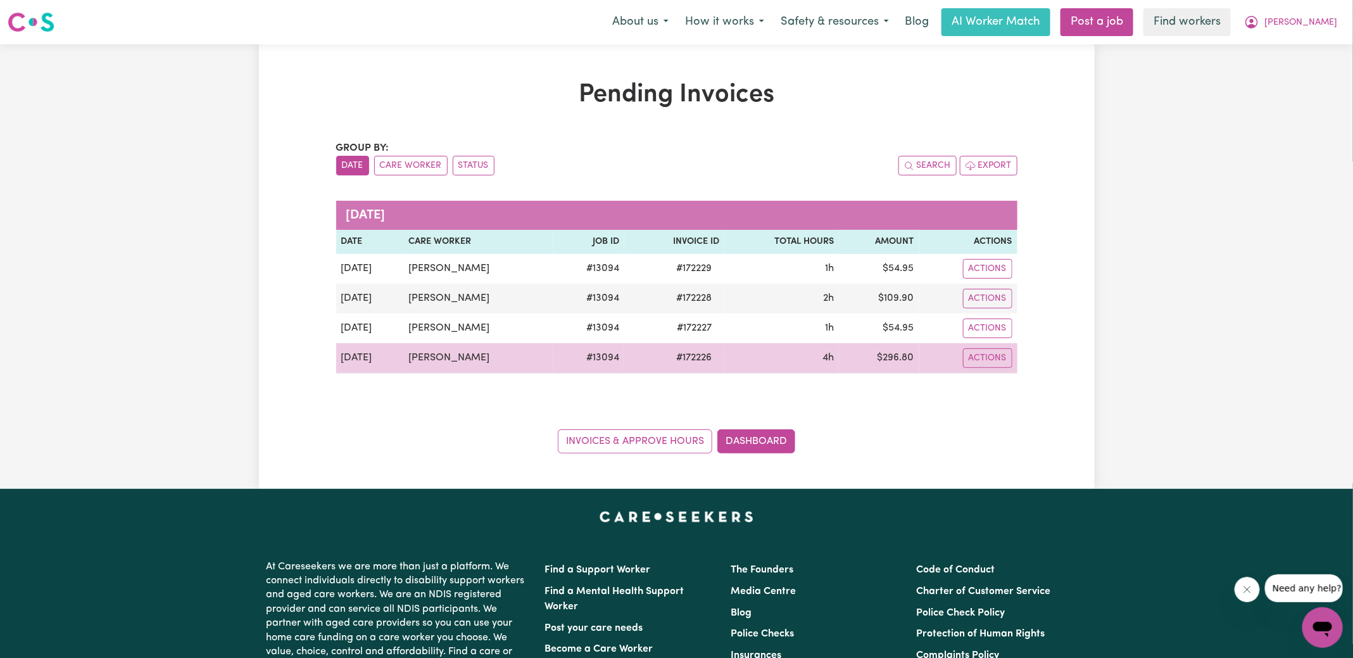
click at [883, 358] on td "$ 296.80" at bounding box center [879, 358] width 80 height 30
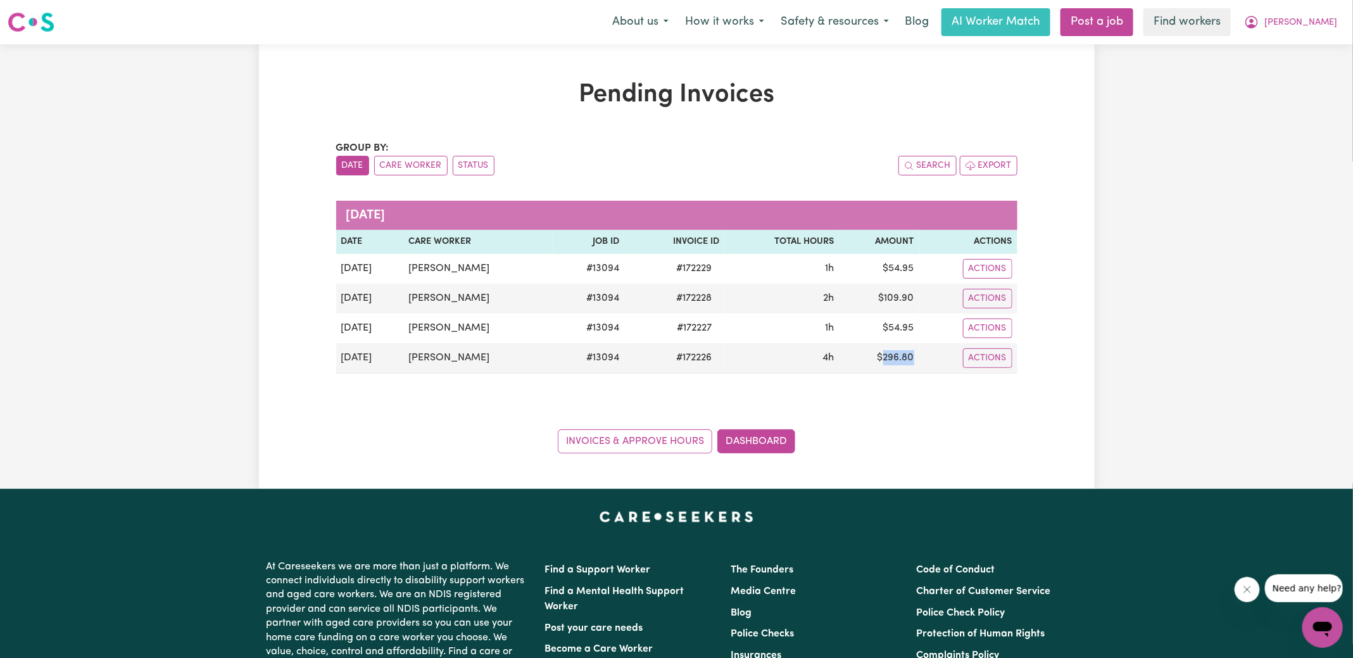
copy td "296.80"
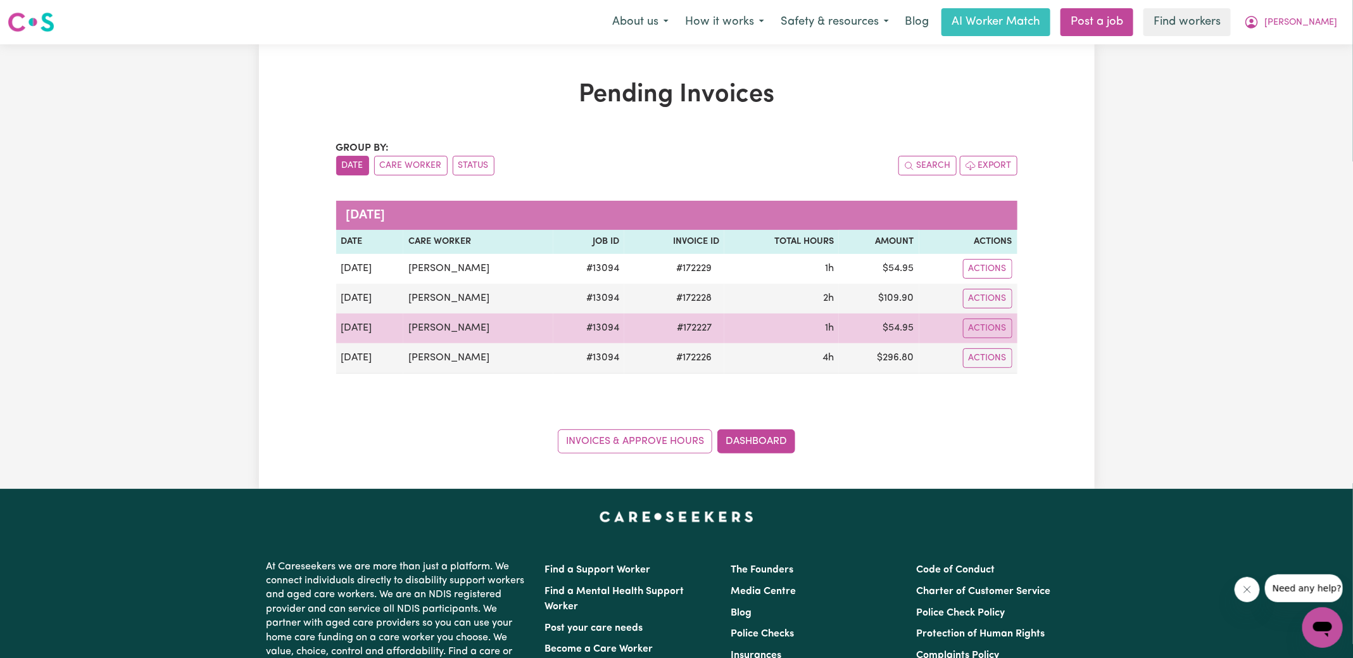
click at [907, 323] on td "$ 54.95" at bounding box center [879, 328] width 80 height 30
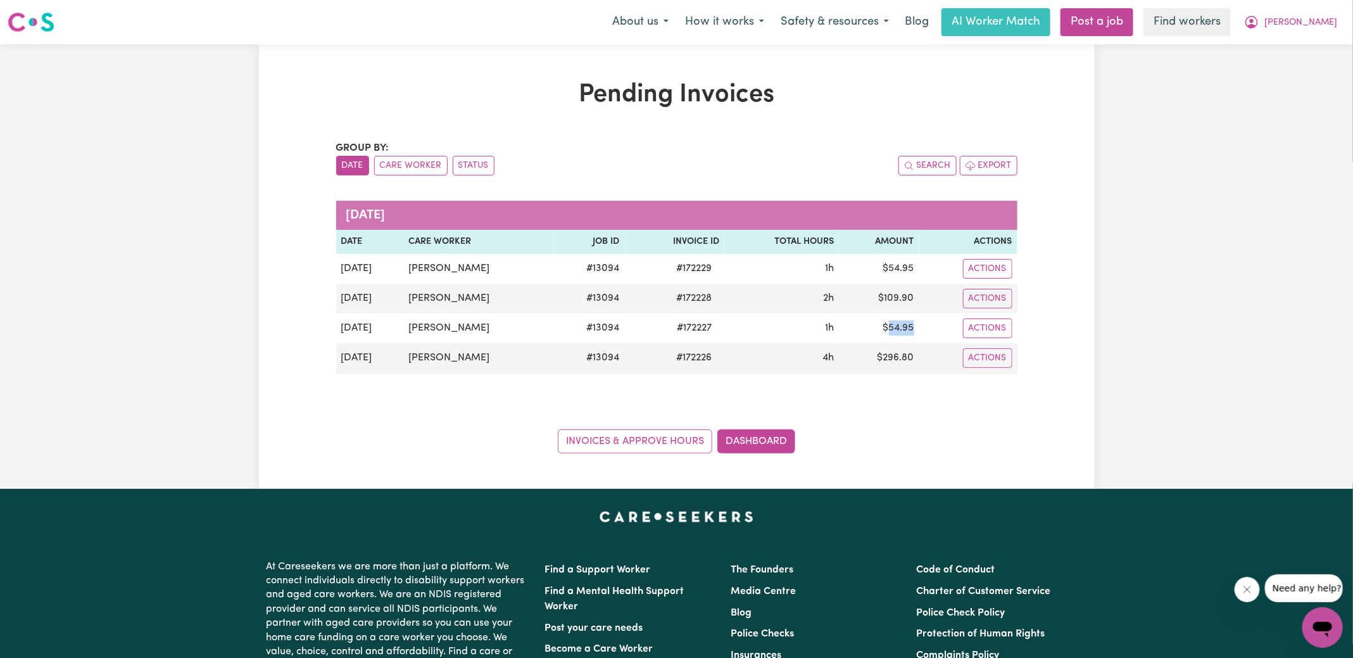
copy td "54.95"
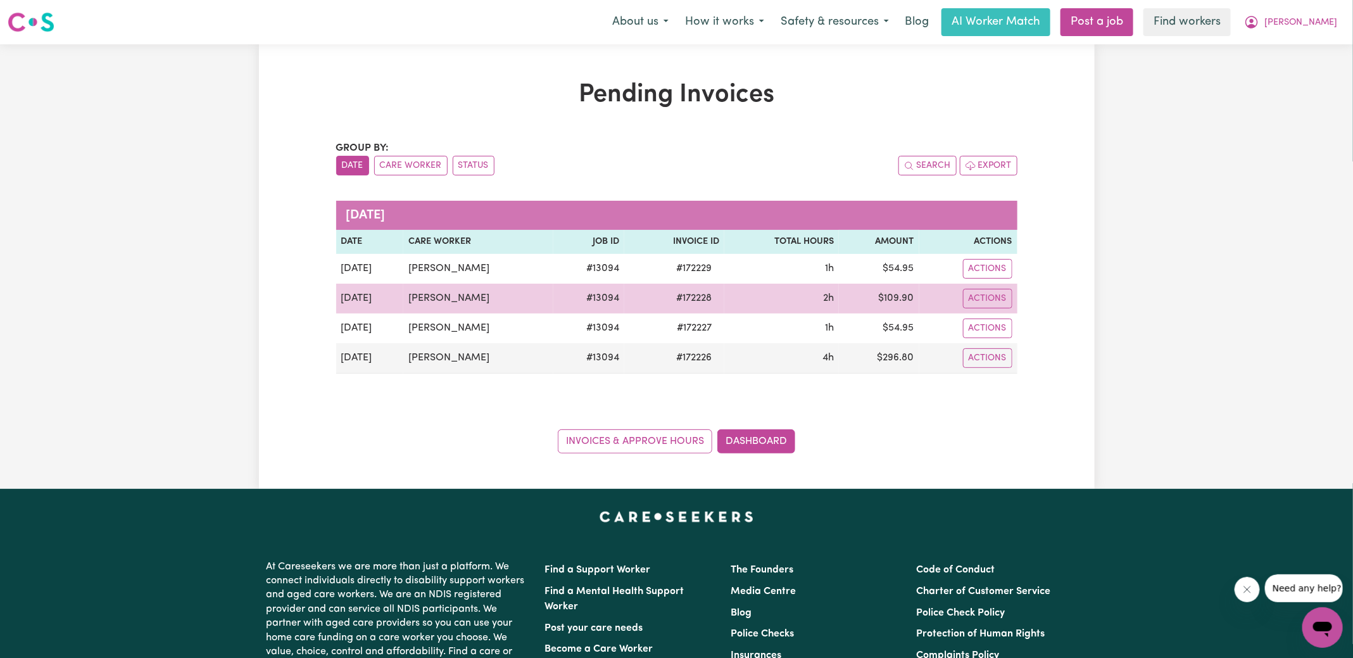
click at [907, 296] on td "$ 109.90" at bounding box center [879, 299] width 80 height 30
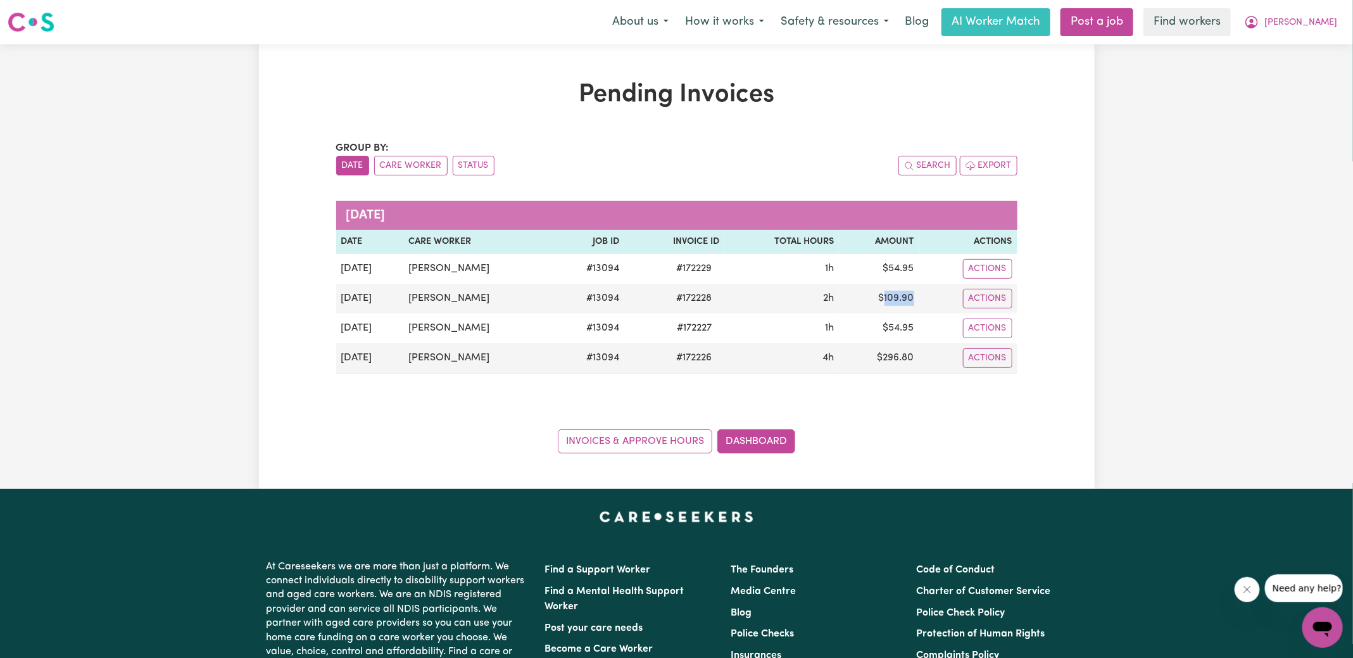
copy td "109.90"
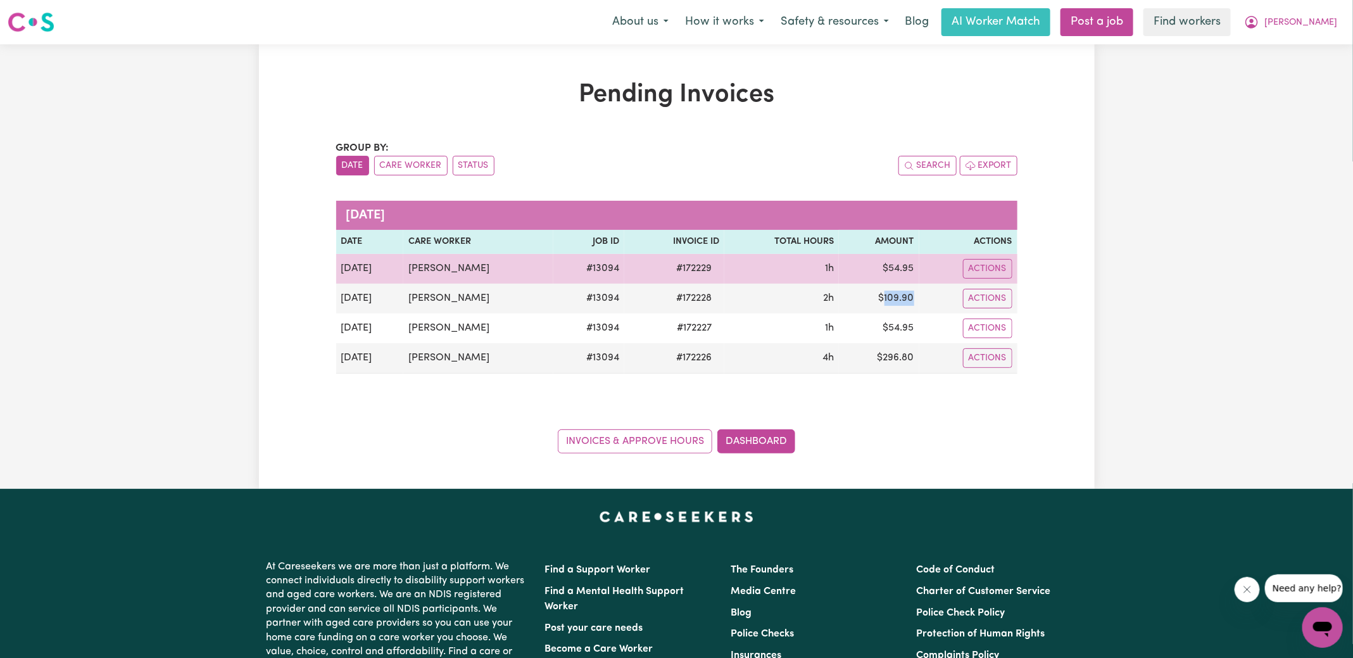
click at [906, 270] on td "$ 54.95" at bounding box center [879, 269] width 80 height 30
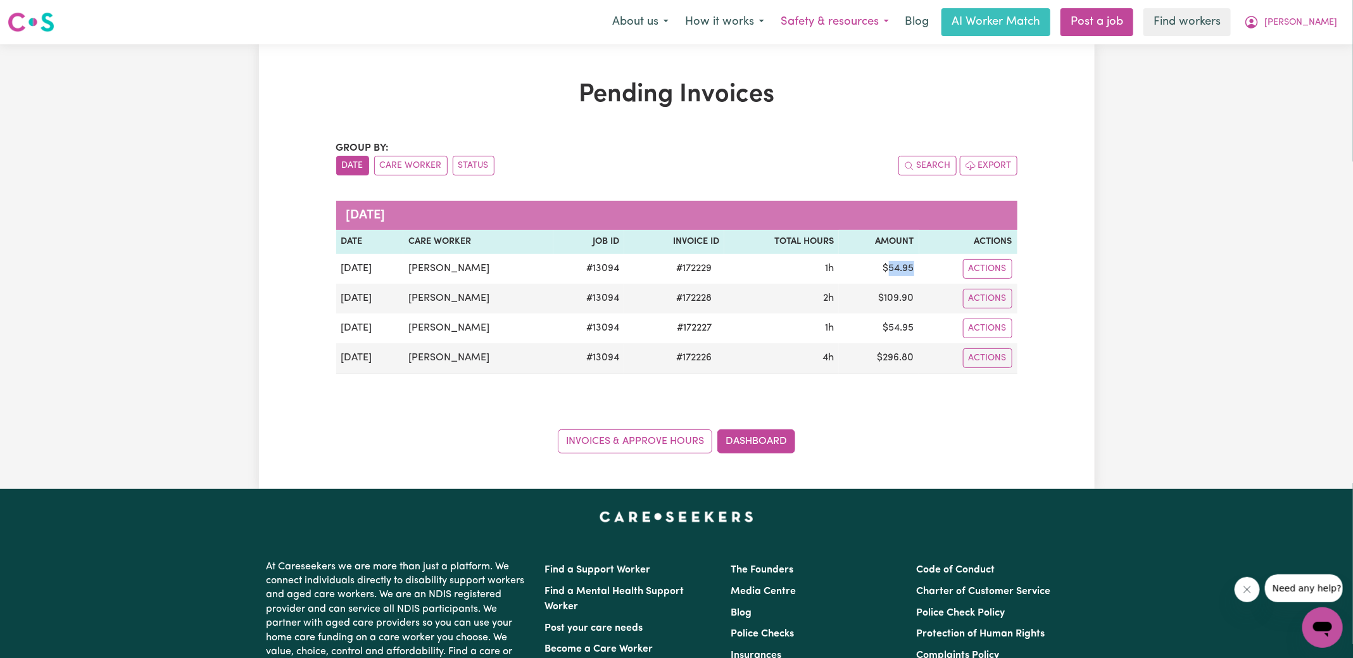
copy td "54.95"
click at [1323, 17] on span "[PERSON_NAME]" at bounding box center [1300, 23] width 73 height 14
click at [1287, 68] on link "Logout" at bounding box center [1294, 73] width 100 height 24
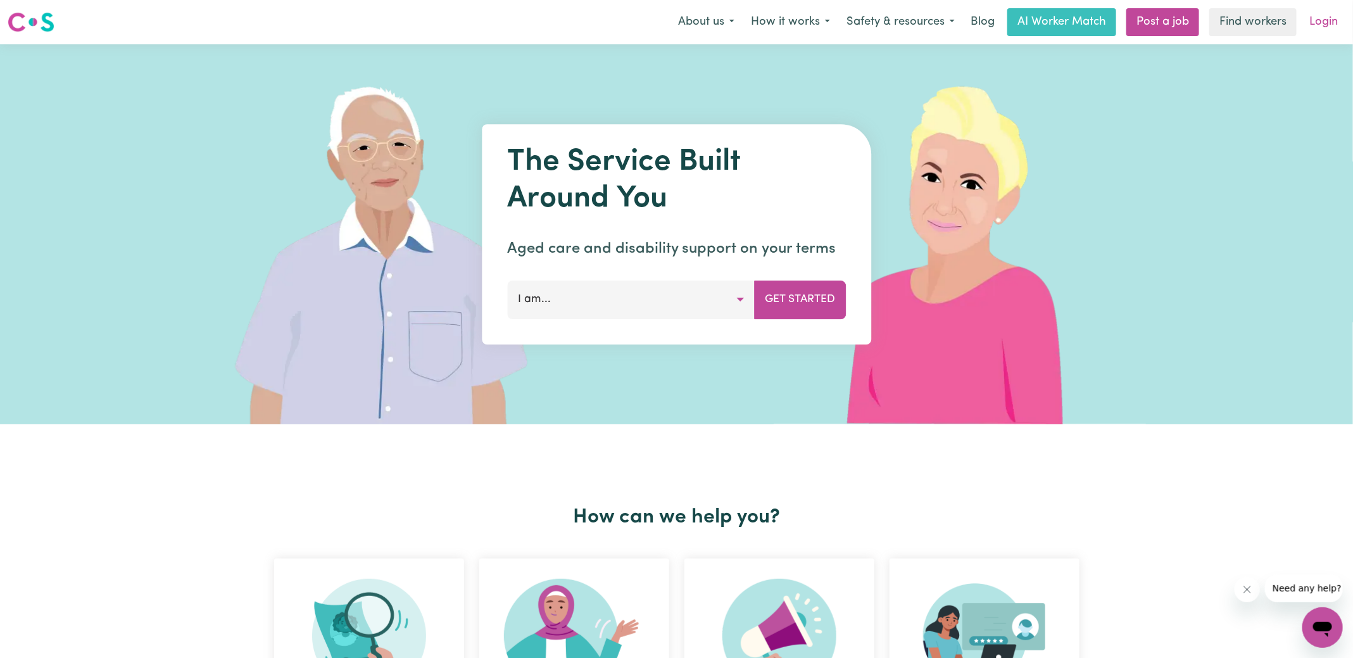
click at [1338, 17] on link "Login" at bounding box center [1323, 22] width 44 height 28
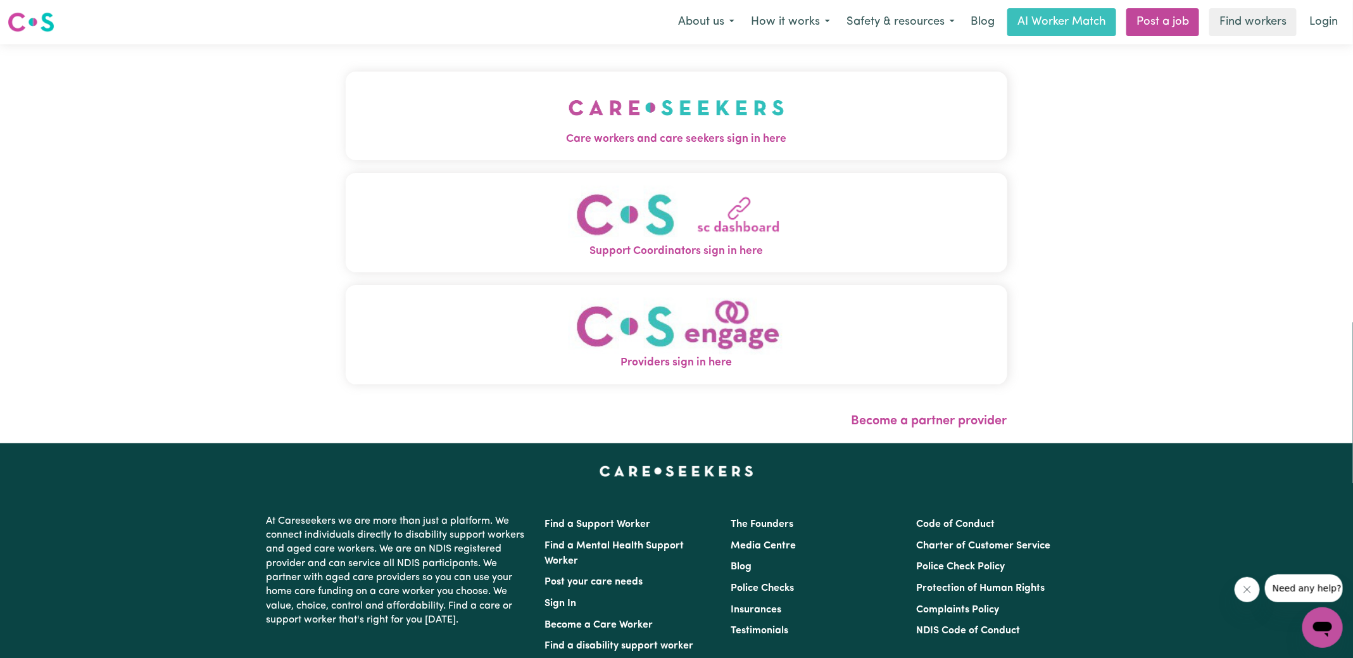
click at [523, 109] on button "Care workers and care seekers sign in here" at bounding box center [676, 116] width 661 height 89
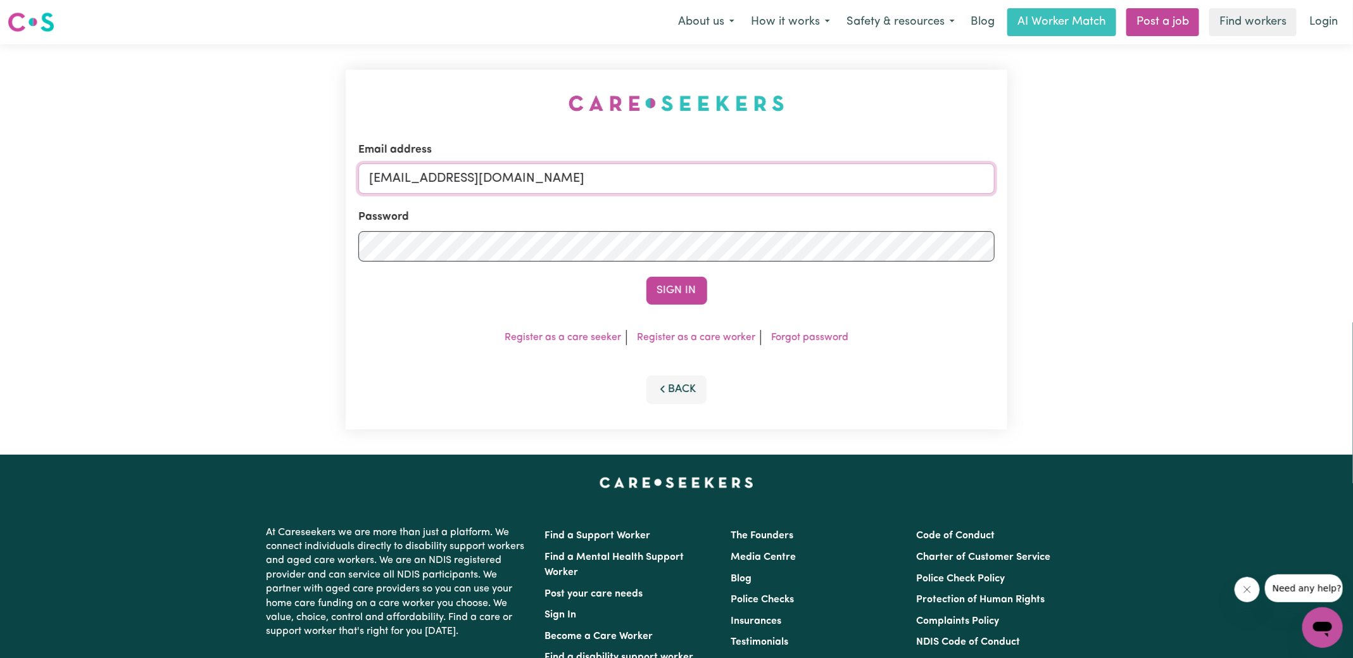
drag, startPoint x: 432, startPoint y: 178, endPoint x: 1141, endPoint y: 298, distance: 718.4
click at [1141, 298] on div "Email address [EMAIL_ADDRESS][DOMAIN_NAME] Password Sign In Register as a care …" at bounding box center [676, 249] width 1353 height 410
type input "[EMAIL_ADDRESS][DOMAIN_NAME]"
click at [646, 277] on button "Sign In" at bounding box center [676, 291] width 61 height 28
